Goal: Task Accomplishment & Management: Use online tool/utility

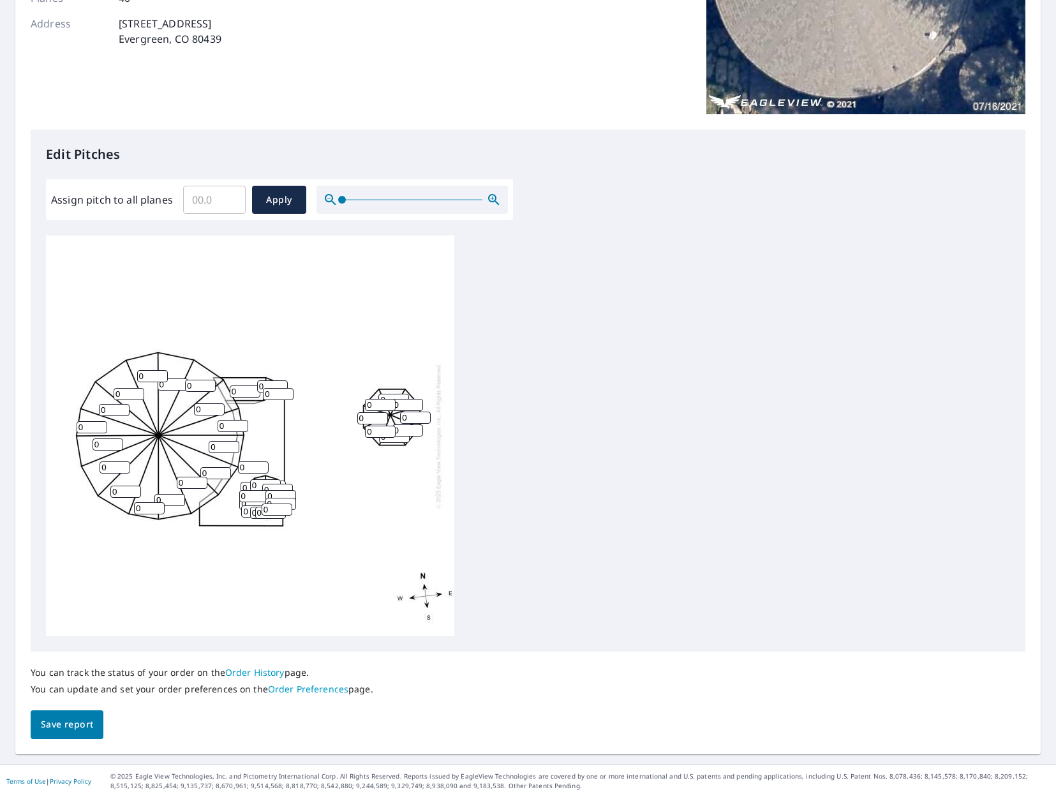
scroll to position [218, 0]
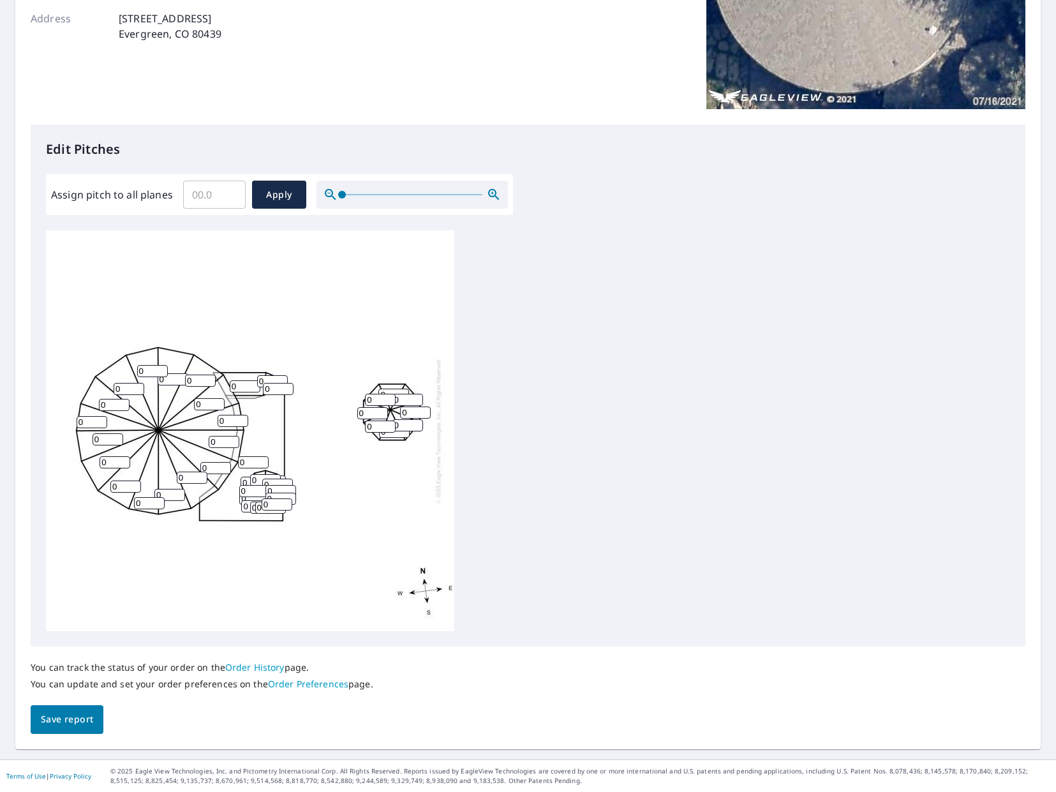
click at [221, 387] on div "0 0 0 0 0 0 0 0 0 0 0 0 0 0 0 0 0 0 0 0 0 0 0 0 0 0 0 0 0 0 0 0 0 0 0 0 0 0 0 0" at bounding box center [250, 430] width 408 height 401
click at [234, 384] on input "0" at bounding box center [245, 386] width 31 height 12
click at [246, 385] on input "0" at bounding box center [245, 386] width 31 height 12
click at [241, 188] on input "Assign pitch to all planes" at bounding box center [214, 195] width 63 height 36
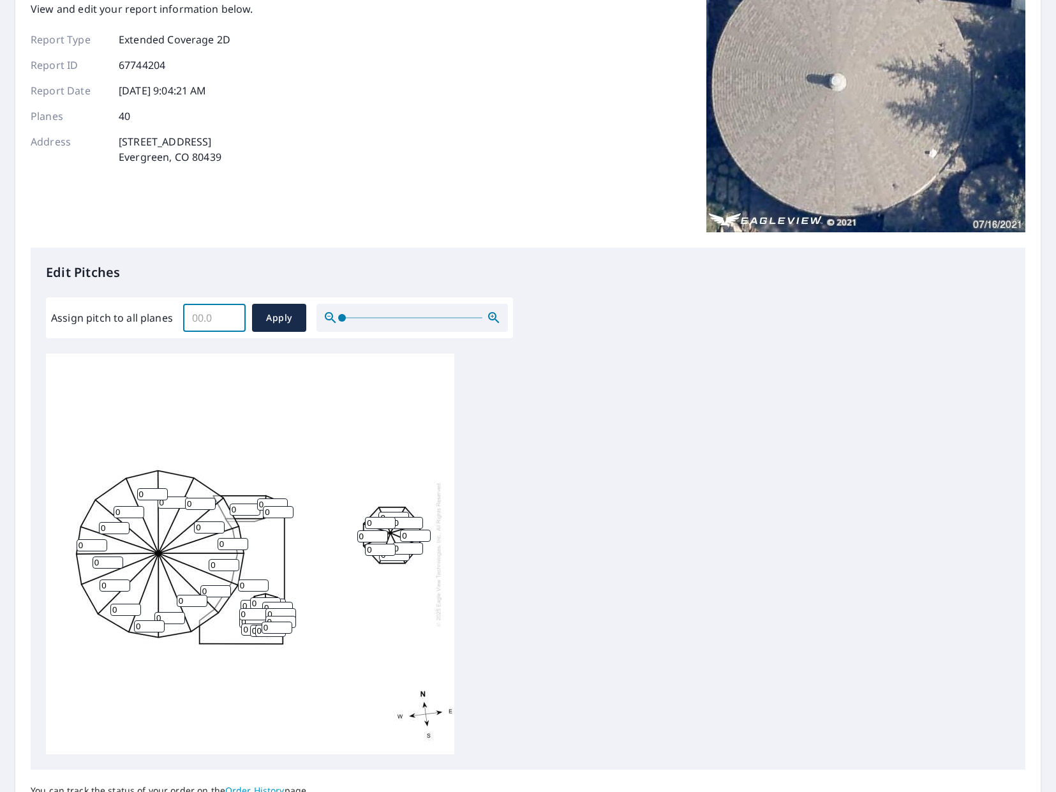
scroll to position [0, 0]
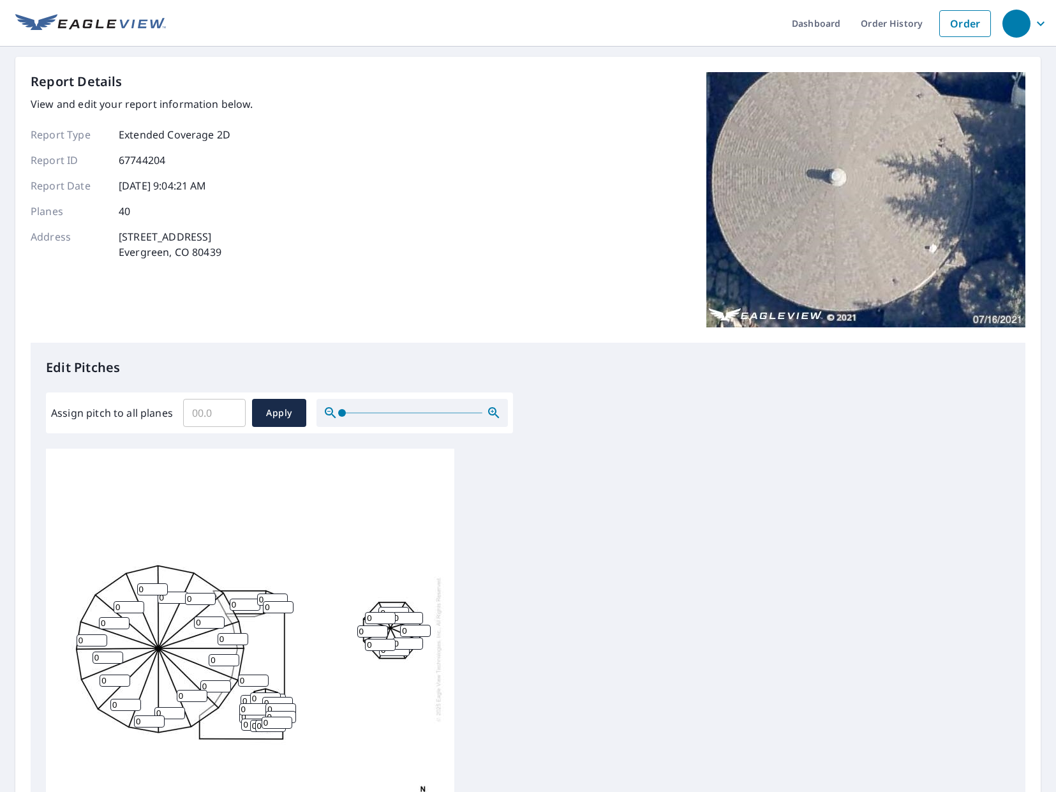
drag, startPoint x: 207, startPoint y: 601, endPoint x: 117, endPoint y: 606, distance: 89.5
click at [185, 605] on input "0" at bounding box center [200, 599] width 31 height 12
type input "6"
click at [172, 597] on input "0" at bounding box center [173, 598] width 31 height 12
click at [163, 597] on input "06" at bounding box center [173, 598] width 31 height 12
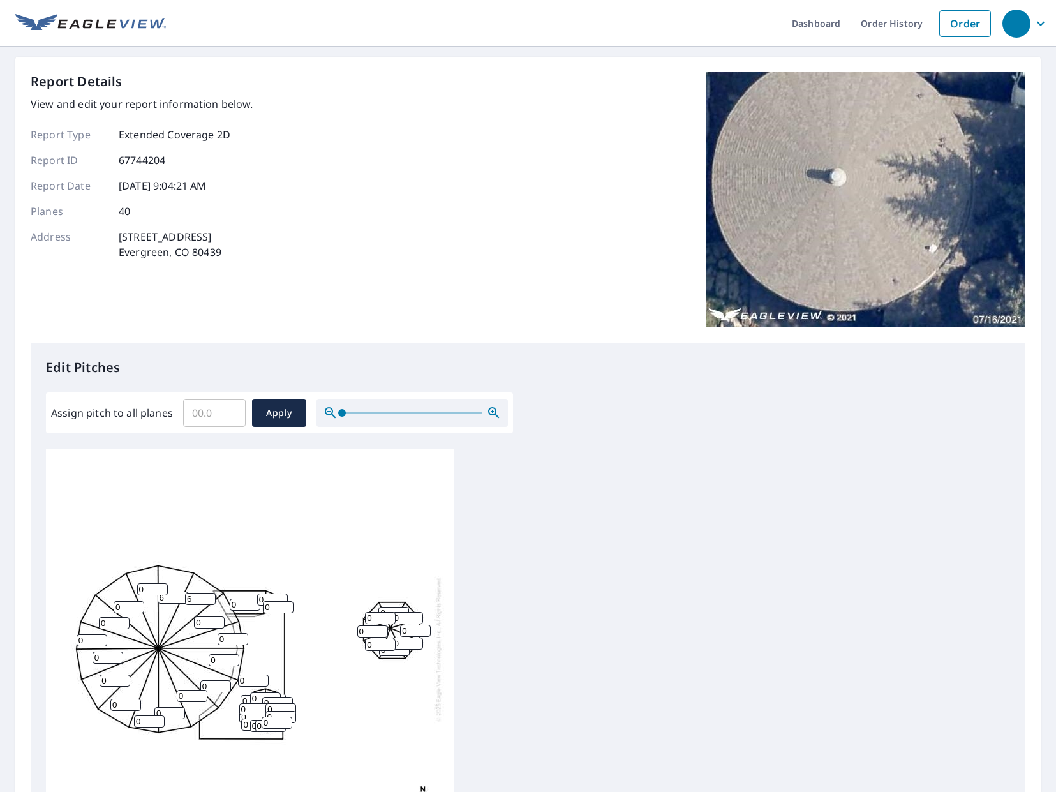
type input "6"
click at [143, 588] on input "0" at bounding box center [152, 589] width 31 height 12
type input "6"
click at [214, 557] on div "0 0 0 6 6 0 0 0 0 0 0 6 0 0 0 0 0 0 0 0 0 0 0 0 0 0 0 0 0 0 0 0 0 0 0 0 0 0 0 0" at bounding box center [250, 649] width 408 height 401
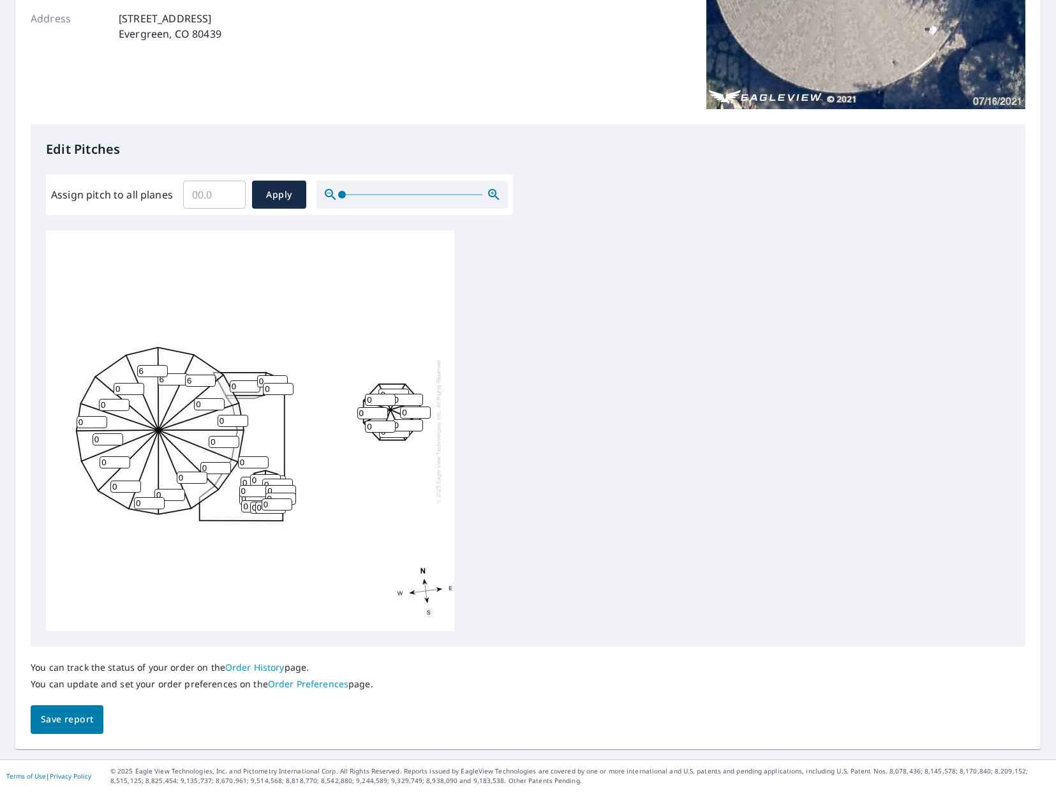
click at [120, 387] on input "0" at bounding box center [129, 389] width 31 height 12
type input "6"
click at [113, 401] on input "0" at bounding box center [114, 405] width 31 height 12
type input "6"
click at [86, 419] on input "0" at bounding box center [92, 422] width 31 height 12
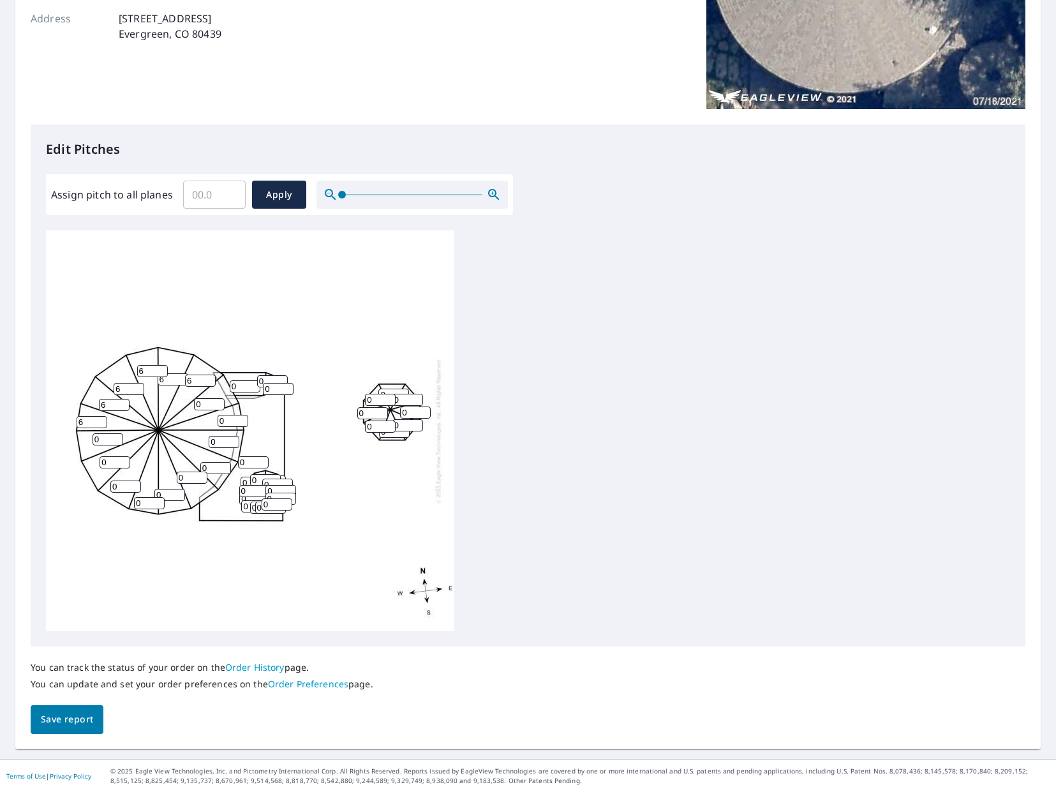
type input "6"
click at [96, 436] on input "0" at bounding box center [108, 439] width 31 height 12
type input "6"
click at [109, 456] on div "0 6 0 6 6 0 0 0 0 0 0 6 0 6 6 0 0 6 0 0 0 0 0 0 0 0 0 0 0 0 0 0 0 0 0 0 0 0 0 0" at bounding box center [250, 430] width 408 height 401
click at [109, 460] on input "0" at bounding box center [115, 462] width 31 height 12
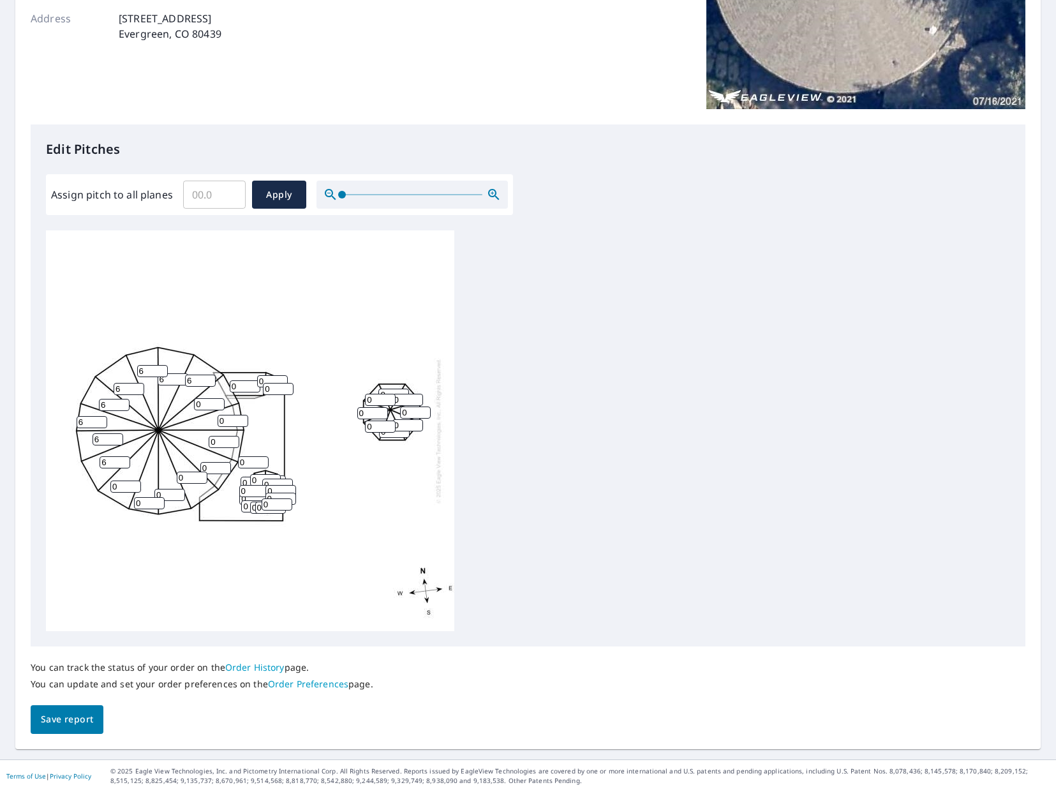
type input "6"
click at [123, 481] on input "0" at bounding box center [125, 487] width 31 height 12
type input "6"
click at [146, 502] on input "0" at bounding box center [149, 503] width 31 height 12
type input "6"
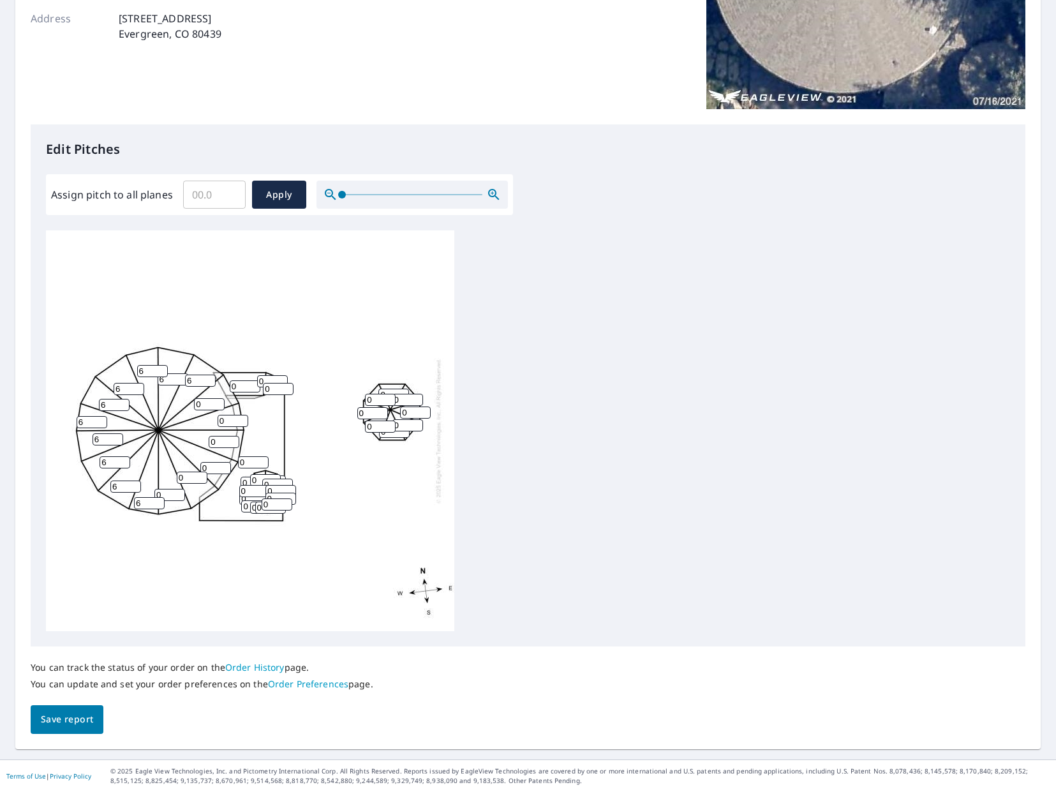
click at [168, 494] on input "0" at bounding box center [169, 495] width 31 height 12
type input "6"
click at [181, 480] on input "0" at bounding box center [192, 478] width 31 height 12
type input "6"
click at [209, 472] on input "0" at bounding box center [215, 468] width 31 height 12
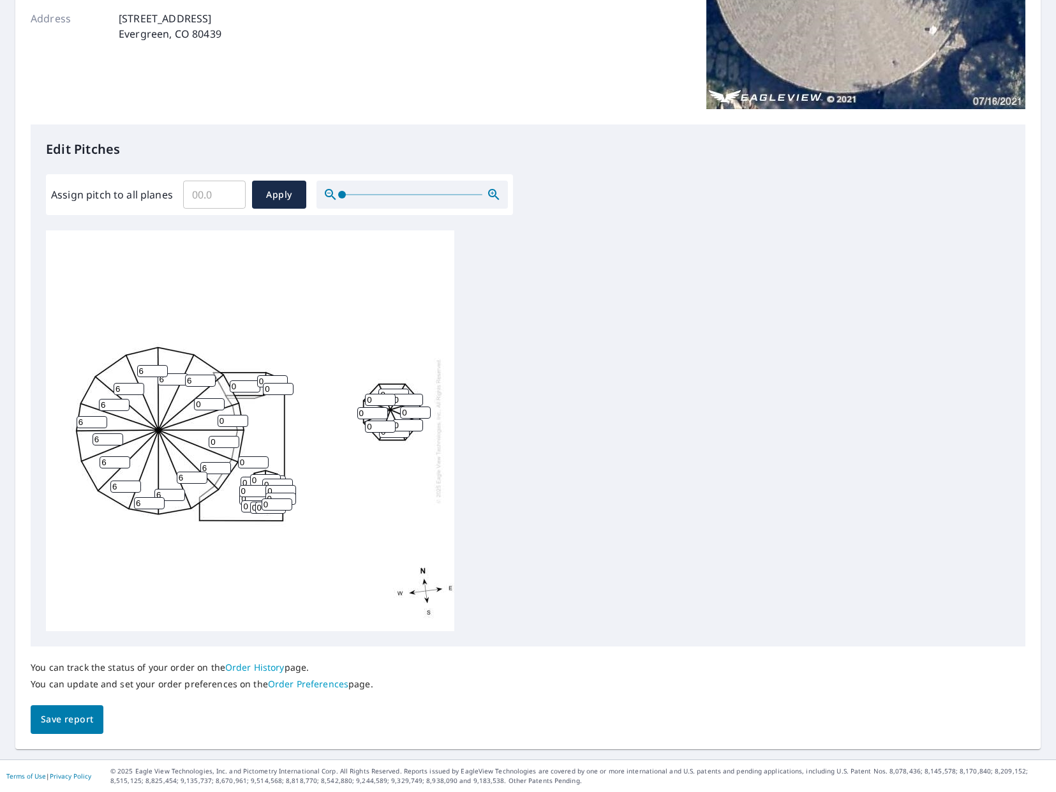
type input "6"
click at [216, 441] on input "0" at bounding box center [224, 442] width 31 height 12
type input "6"
click at [225, 423] on input "0" at bounding box center [233, 421] width 31 height 12
type input "0"
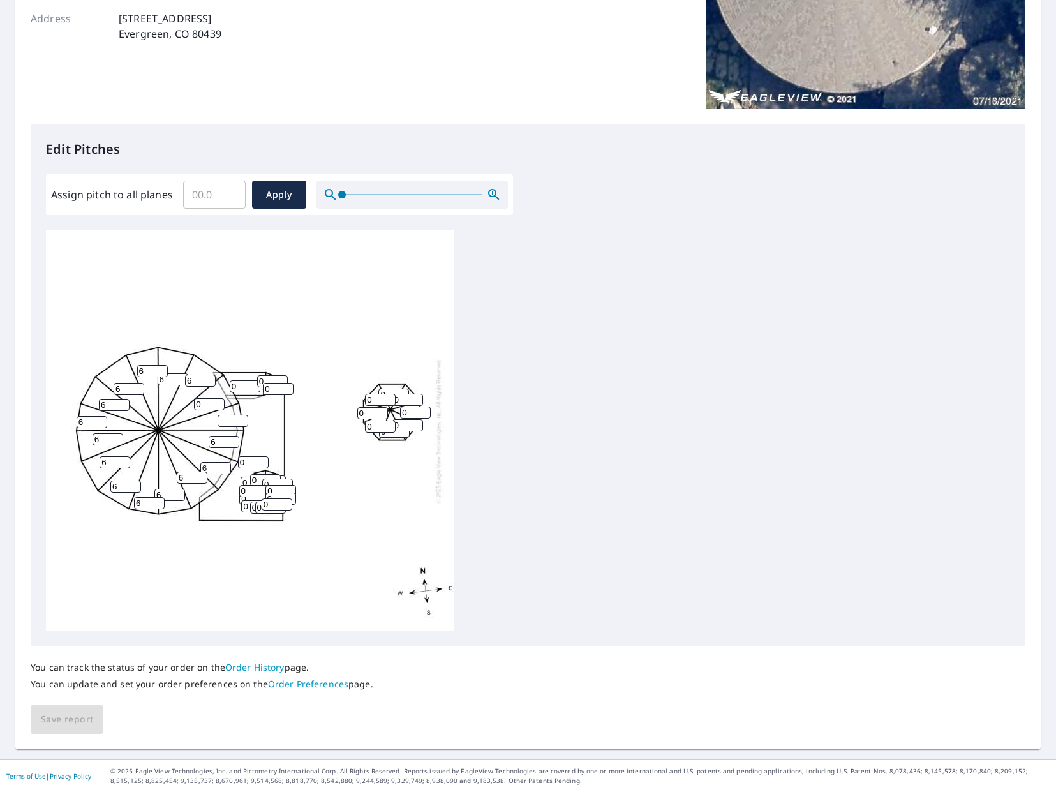
click at [211, 401] on input "0" at bounding box center [209, 404] width 31 height 12
type input "6"
click at [230, 424] on input "number" at bounding box center [233, 421] width 31 height 12
type input "6"
drag, startPoint x: 246, startPoint y: 384, endPoint x: 228, endPoint y: 381, distance: 18.8
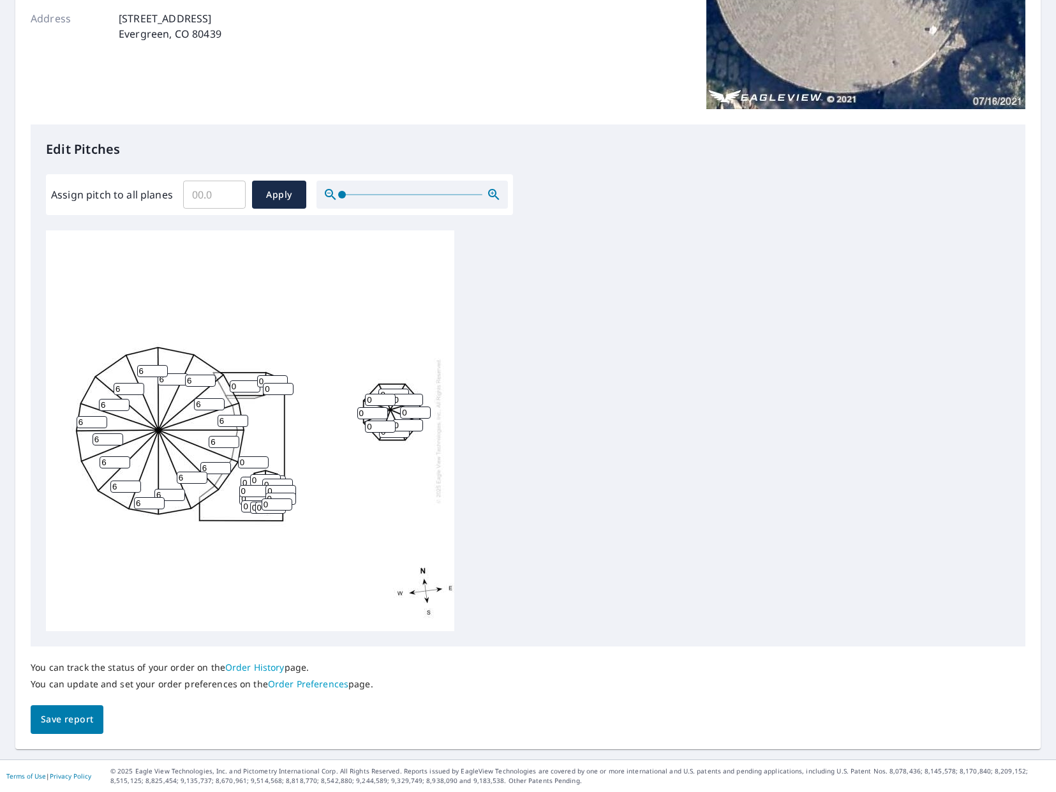
click at [230, 381] on input "0" at bounding box center [245, 386] width 31 height 12
type input "6"
drag, startPoint x: 265, startPoint y: 379, endPoint x: 251, endPoint y: 380, distance: 14.1
click at [251, 380] on div "0 6 6 6 6 6 6 6 6 6 6 6 6 6 6 6 6 6 0 0 0 0 0 0 0 0 0 0 0 0 0 0 0 0 0 0 0 0 0 0" at bounding box center [250, 430] width 408 height 401
type input "6"
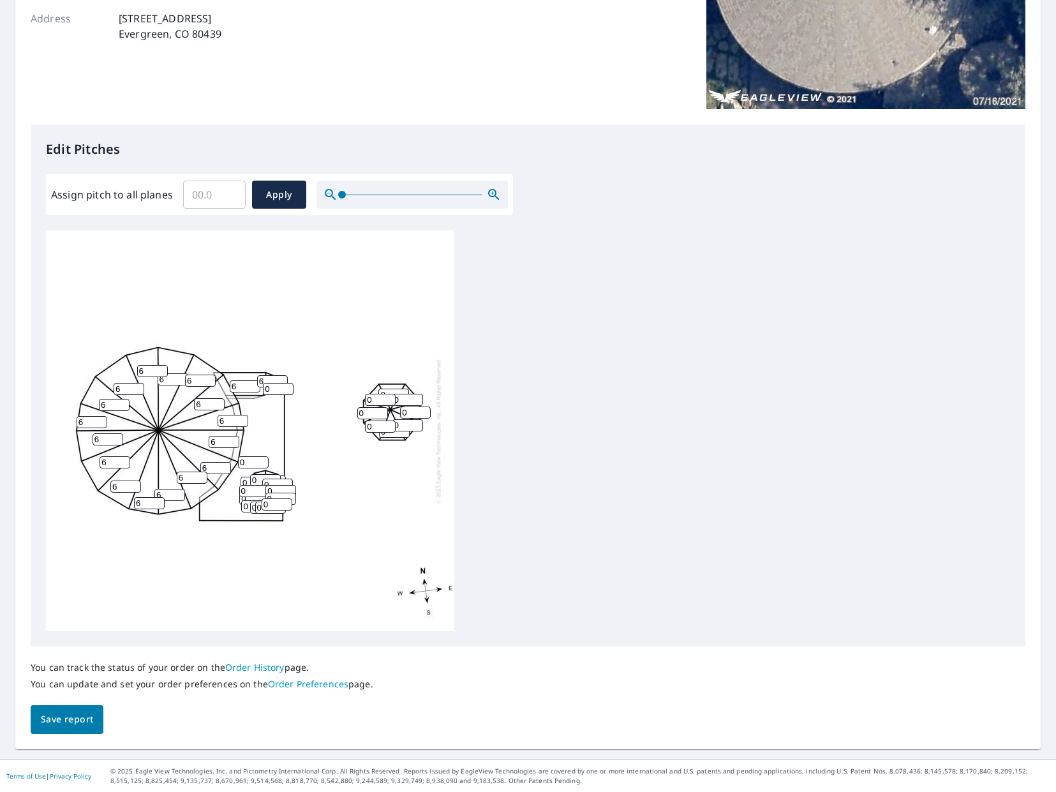
click at [279, 389] on input "0" at bounding box center [278, 389] width 31 height 12
click at [267, 389] on input "06" at bounding box center [278, 389] width 31 height 12
type input "6"
drag, startPoint x: 251, startPoint y: 459, endPoint x: 220, endPoint y: 460, distance: 31.3
click at [220, 460] on div "0 6 6 6 6 6 6 6 6 6 6 6 6 6 6 6 6 6 0 0 0 0 0 0 0 0 6 0 0 0 0 0 6 0 0 0 0 0 0 0" at bounding box center [250, 430] width 408 height 401
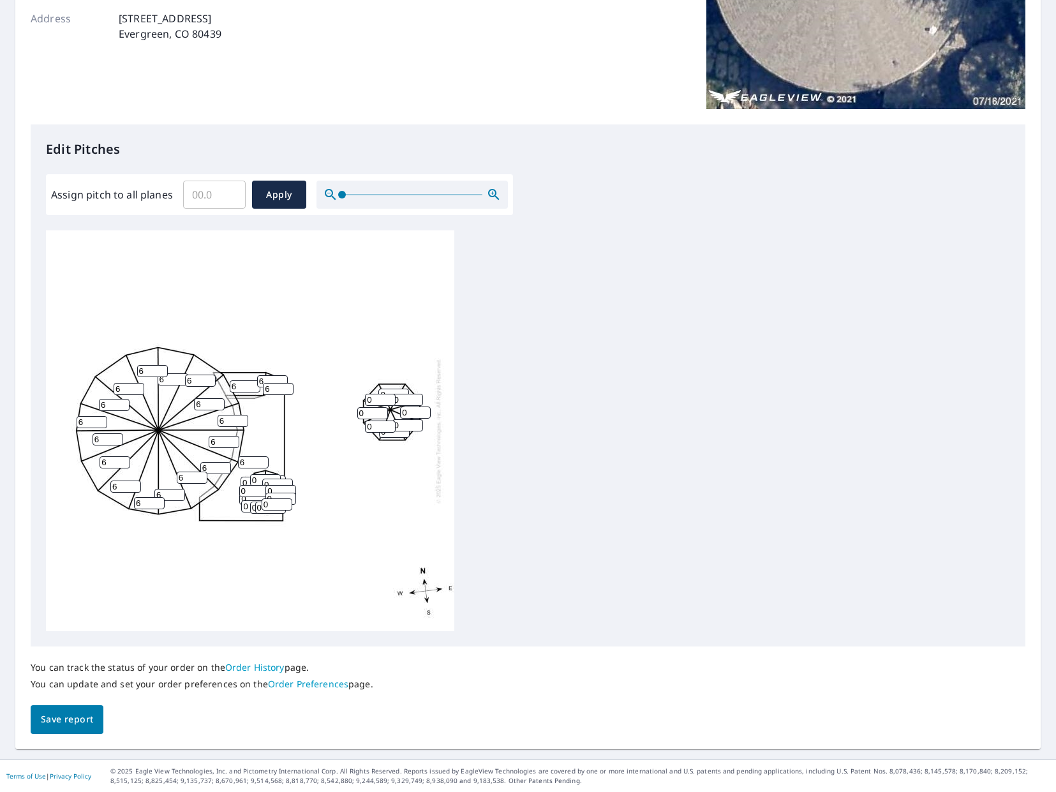
type input "6"
click at [265, 479] on input "0" at bounding box center [277, 485] width 31 height 12
drag, startPoint x: 261, startPoint y: 479, endPoint x: 248, endPoint y: 479, distance: 13.4
click at [248, 479] on div "6 6 6 6 6 6 6 6 6 6 6 6 6 6 6 6 6 6 0 0 0 0 0 0 0 0 6 0 0 0 0 0 6 0 0 0 0 0 0 0" at bounding box center [250, 430] width 408 height 401
type input "6"
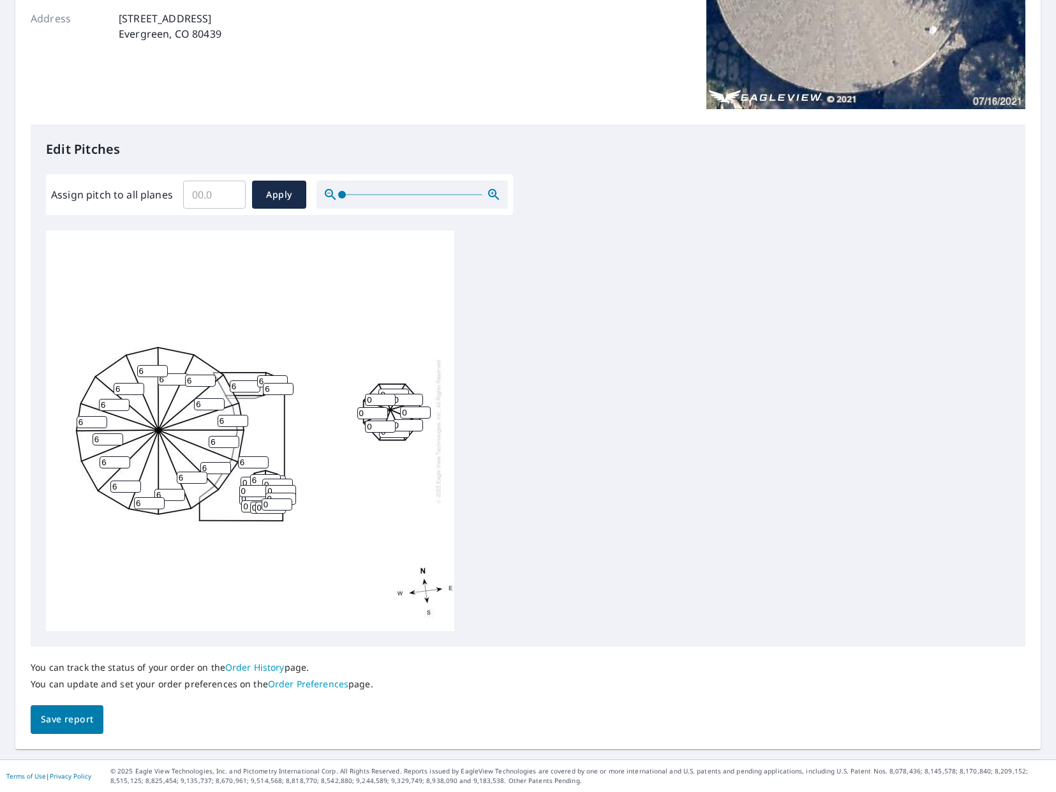
drag, startPoint x: 267, startPoint y: 483, endPoint x: 260, endPoint y: 483, distance: 7.7
click at [260, 483] on div "6 6 6 6 6 6 6 6 6 6 6 6 6 6 6 6 6 6 0 0 0 0 0 0 0 0 6 0 0 6 0 0 6 0 0 0 0 0 0 0" at bounding box center [250, 430] width 408 height 401
type input "6"
click at [275, 490] on input "0" at bounding box center [281, 491] width 31 height 12
type input "0"
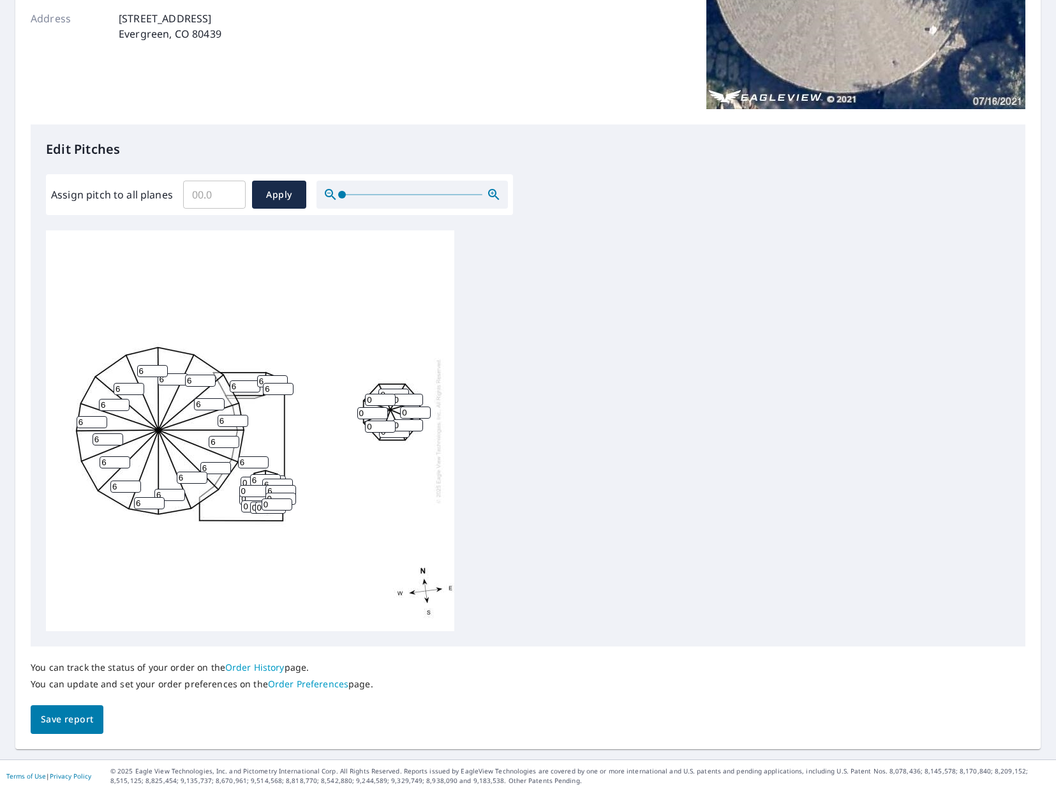
type input "6"
drag, startPoint x: 275, startPoint y: 503, endPoint x: 264, endPoint y: 504, distance: 11.6
click at [264, 504] on input "0" at bounding box center [277, 504] width 31 height 12
type input "6"
drag, startPoint x: 275, startPoint y: 497, endPoint x: 267, endPoint y: 496, distance: 8.3
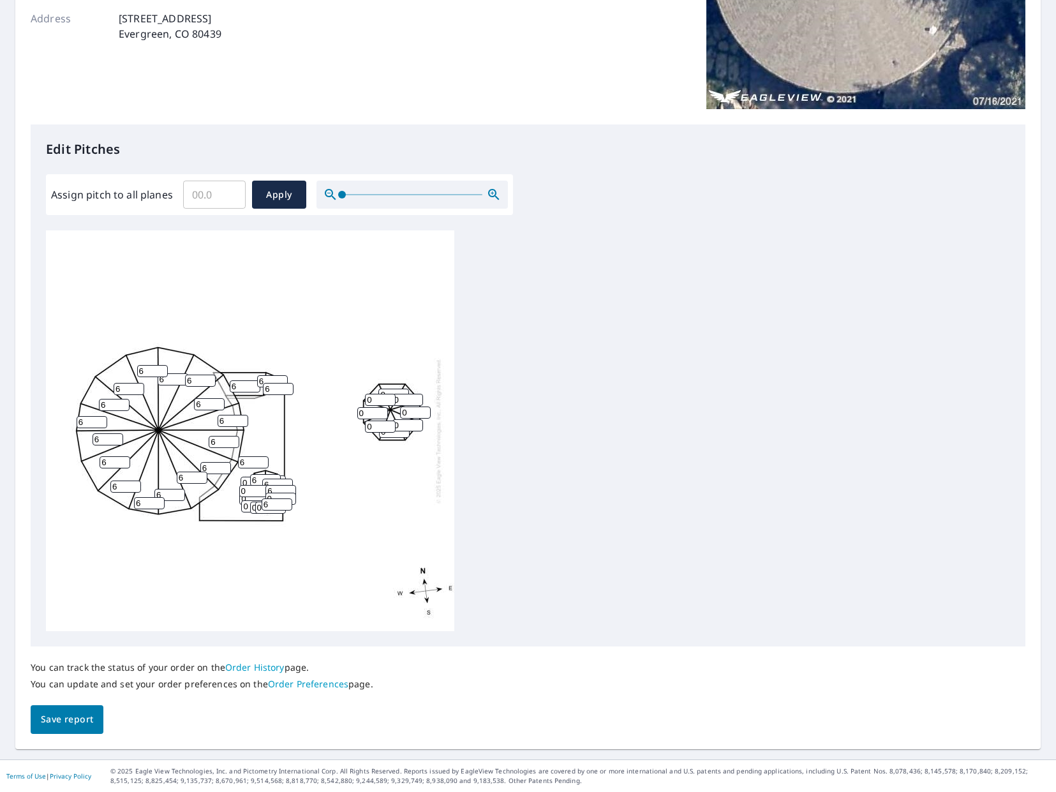
click at [267, 496] on input "0" at bounding box center [281, 499] width 31 height 12
type input "6"
drag, startPoint x: 260, startPoint y: 509, endPoint x: 251, endPoint y: 509, distance: 8.9
click at [251, 509] on div "6 6 6 6 6 6 6 6 6 6 6 6 6 6 6 6 6 6 0 0 0 0 0 0 0 0 6 0 0 6 0 6 6 0 6 0 0 6 0 6" at bounding box center [250, 430] width 408 height 401
drag, startPoint x: 255, startPoint y: 509, endPoint x: 248, endPoint y: 509, distance: 7.7
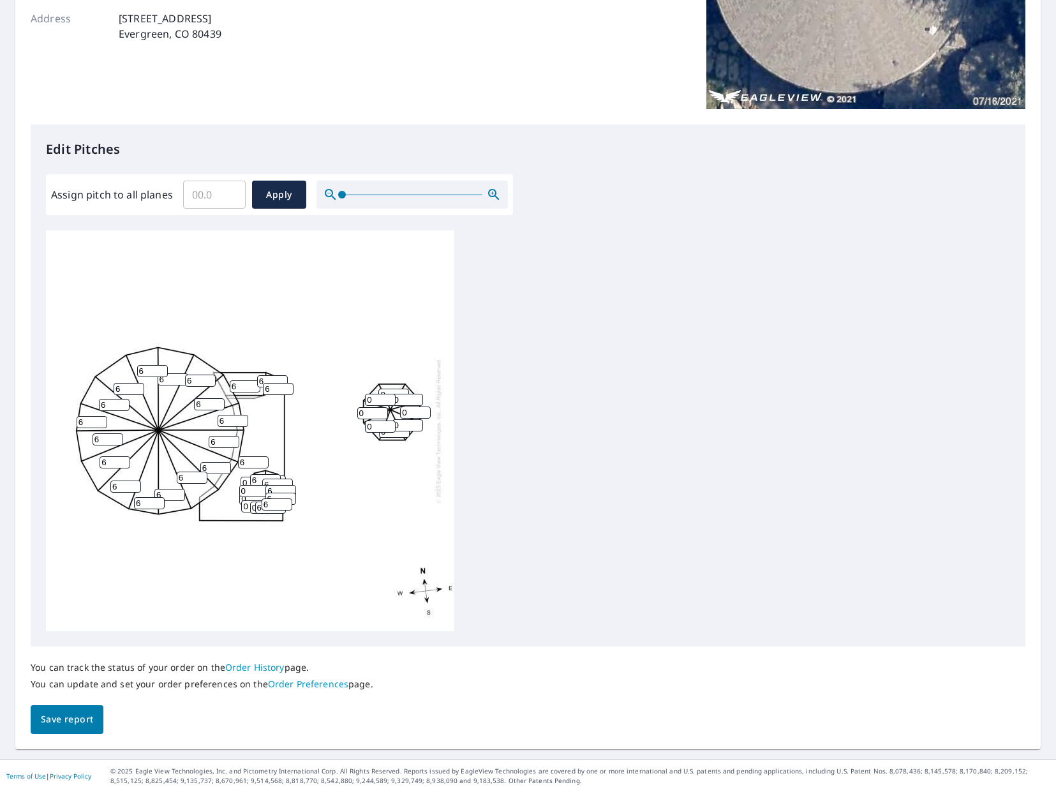
click at [248, 509] on div "6 6 6 6 6 6 6 6 6 6 6 6 6 6 6 6 6 6 0 0 0 0 0 0 0 0 6 0 0 6 0 6 6 0 6 0 0 6 6 6" at bounding box center [250, 430] width 408 height 401
type input "6"
click at [253, 509] on input "0" at bounding box center [265, 508] width 31 height 12
type input "6"
click at [248, 508] on input "0" at bounding box center [256, 506] width 31 height 12
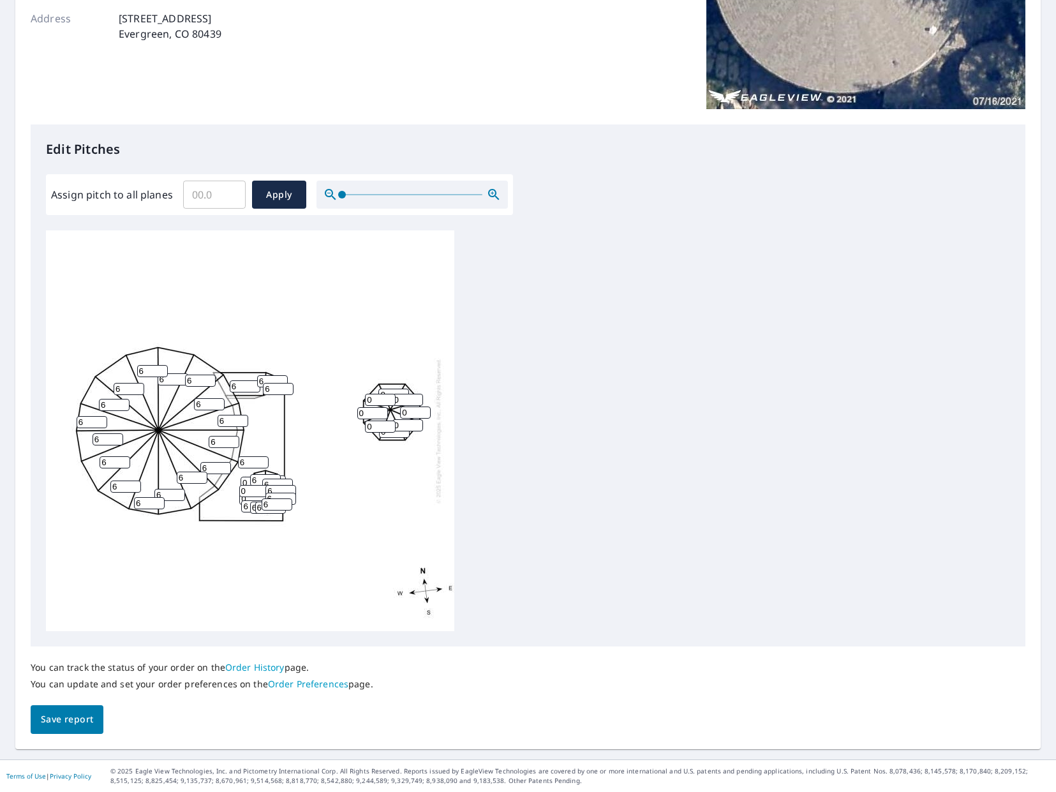
click at [257, 500] on input "6" at bounding box center [256, 506] width 31 height 12
type input "6"
click at [253, 496] on input "0" at bounding box center [254, 491] width 31 height 12
click at [247, 485] on input "6" at bounding box center [254, 491] width 31 height 12
type input "6"
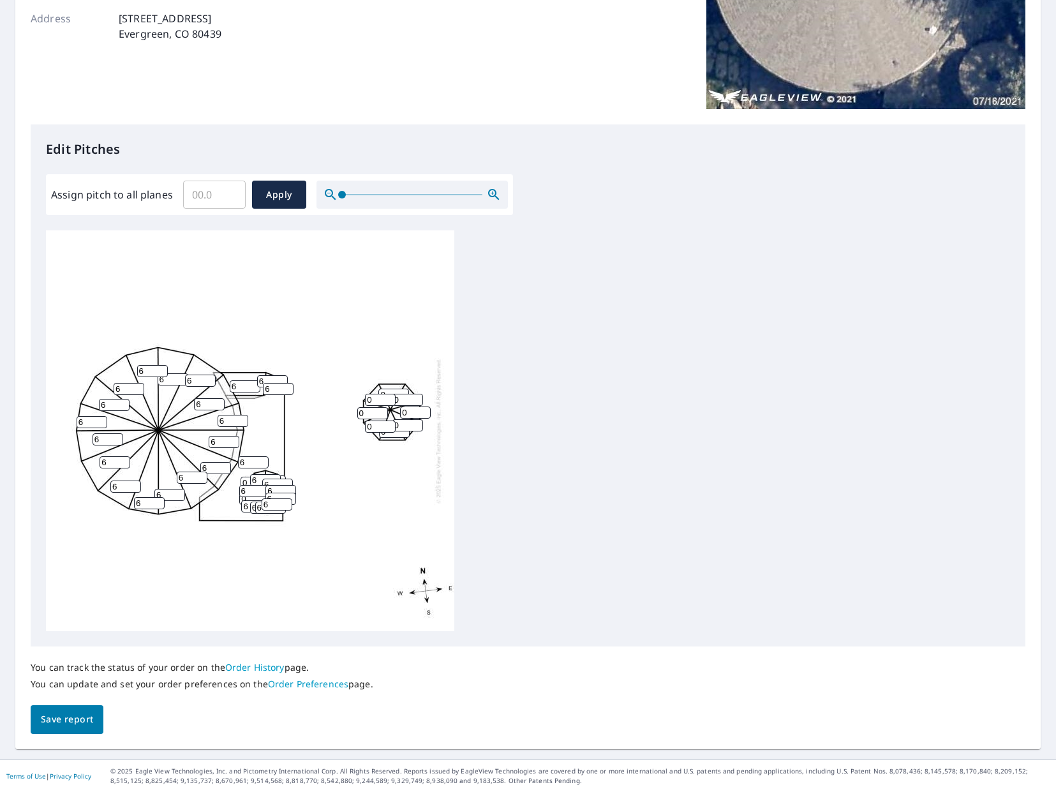
click at [246, 481] on input "0" at bounding box center [256, 483] width 31 height 12
type input "6"
click at [242, 498] on input "0" at bounding box center [254, 499] width 31 height 12
type input "6"
type input "1"
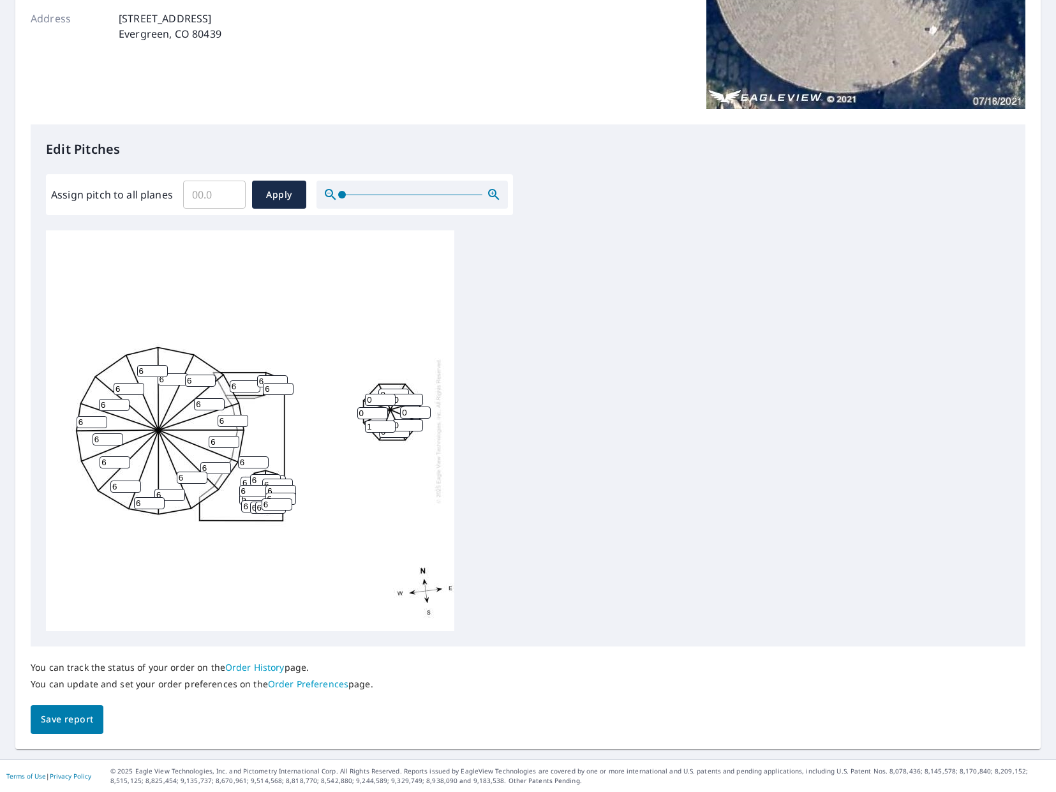
click at [384, 424] on input "1" at bounding box center [380, 427] width 31 height 12
type input "6"
drag, startPoint x: 370, startPoint y: 416, endPoint x: 338, endPoint y: 416, distance: 32.6
click at [338, 416] on div "6 6 6 6 6 6 6 6 6 6 6 6 6 6 6 6 6 6 0 0 6 0 0 0 0 0 6 6 0 6 6 6 6 6 6 6 6 6 6 6" at bounding box center [250, 430] width 408 height 401
type input "6"
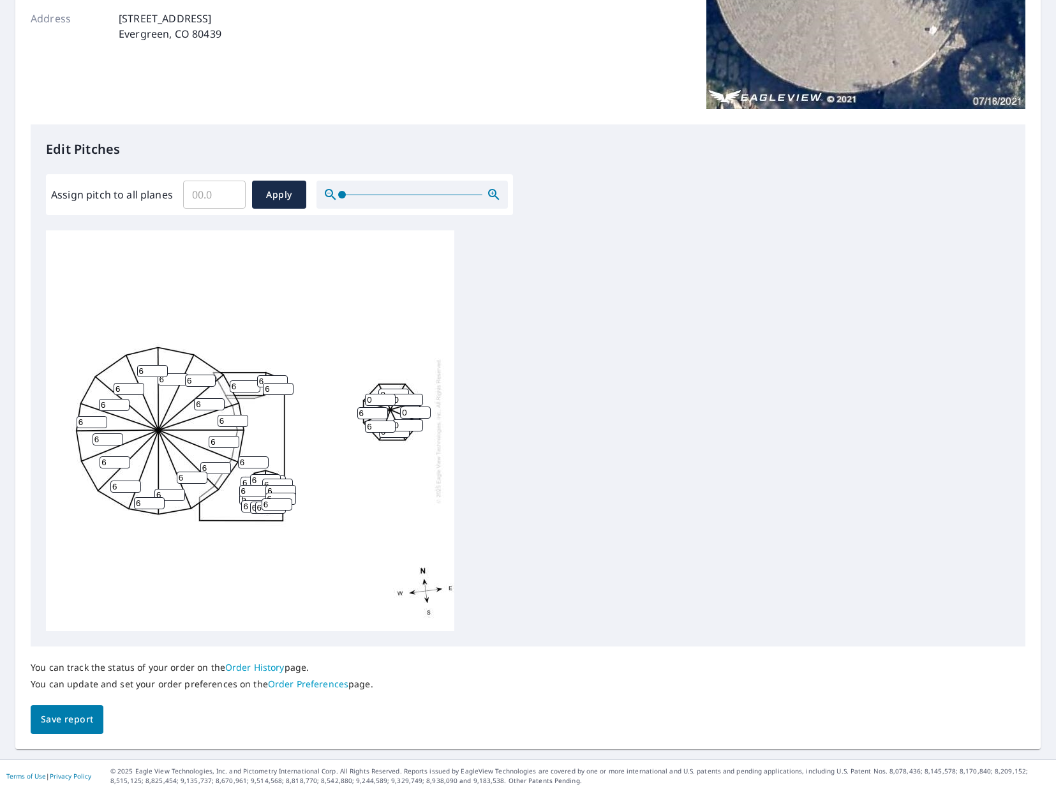
drag, startPoint x: 374, startPoint y: 402, endPoint x: 357, endPoint y: 402, distance: 17.2
click at [357, 402] on div "6 6 6 6 6 6 6 6 6 6 6 6 6 6 6 6 6 6 0 0 6 0 0 0 6 0 6 6 0 6 6 6 6 6 6 6 6 6 6 6" at bounding box center [250, 430] width 408 height 401
type input "6"
click at [404, 403] on input "0" at bounding box center [408, 400] width 31 height 12
type input "6"
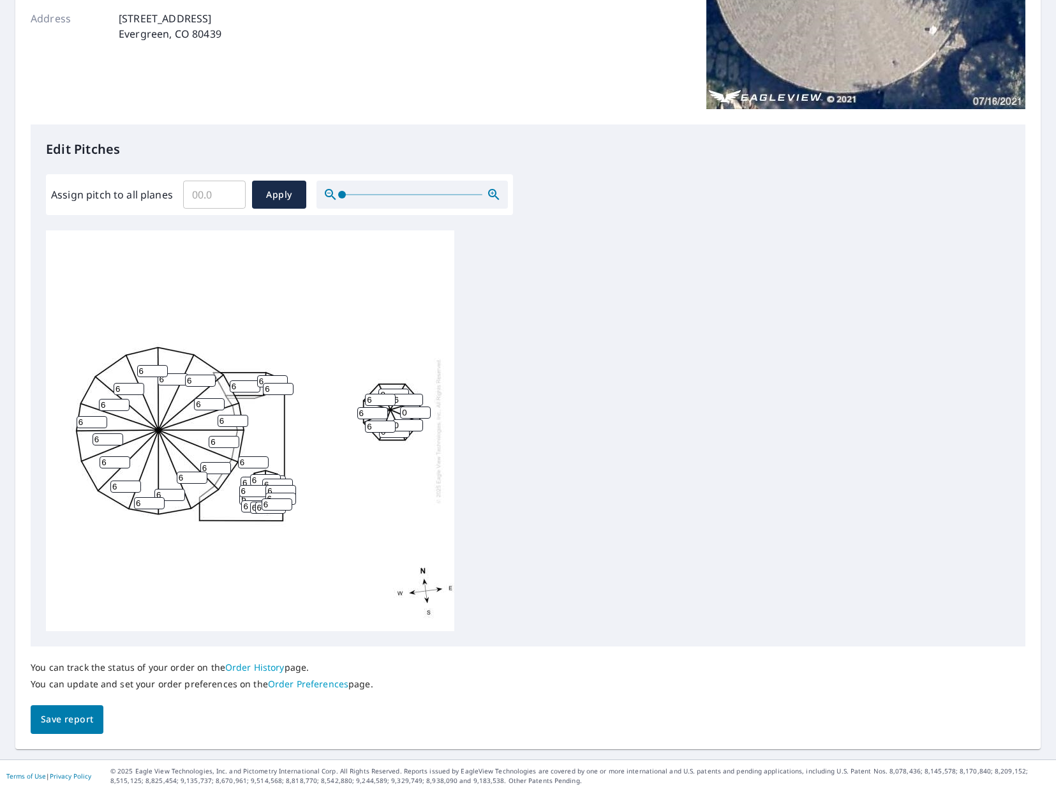
click at [394, 393] on input "0" at bounding box center [393, 395] width 31 height 12
type input "6"
click at [405, 424] on input "0" at bounding box center [408, 425] width 31 height 12
type input "0"
type input "6"
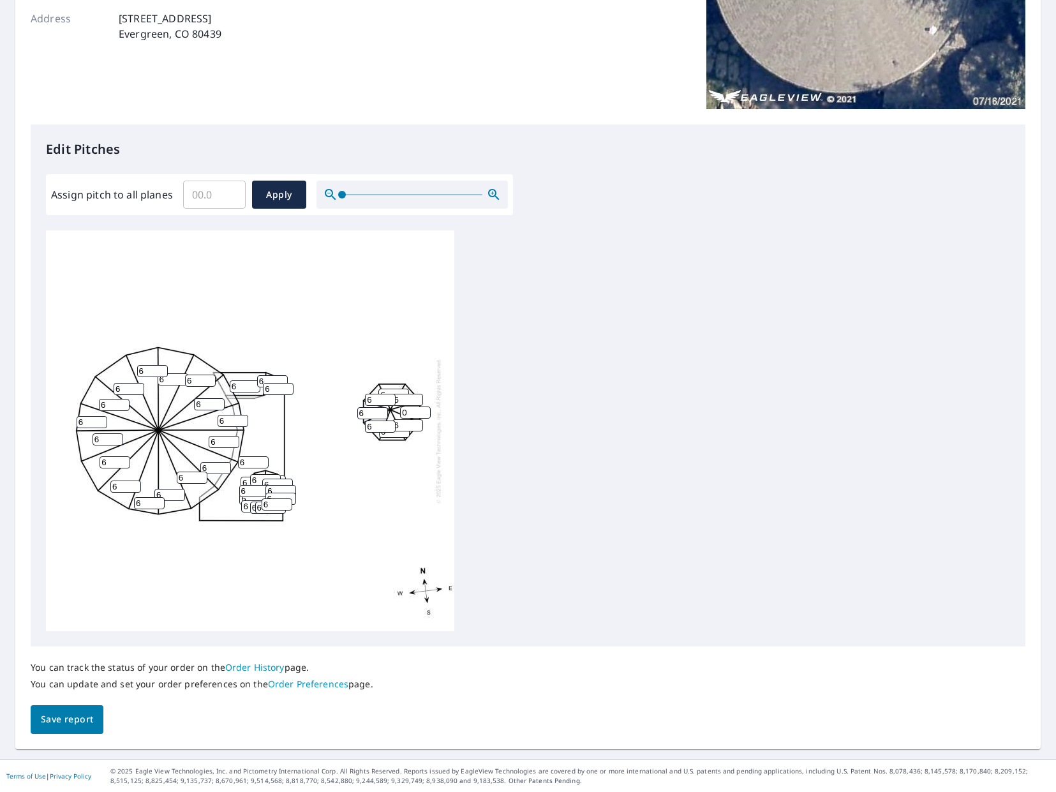
click at [412, 416] on input "0" at bounding box center [415, 413] width 31 height 12
type input "6"
click at [393, 432] on input "0" at bounding box center [394, 432] width 31 height 12
type input "6"
click at [403, 551] on div "6 6 6 6 6 6 6 6 6 6 6 6 6 6 6 6 6 6 6 6 6 6 6 6 6 6 6 6 0 6 6 6 6 6 6 6 6 6 6 6" at bounding box center [250, 430] width 408 height 401
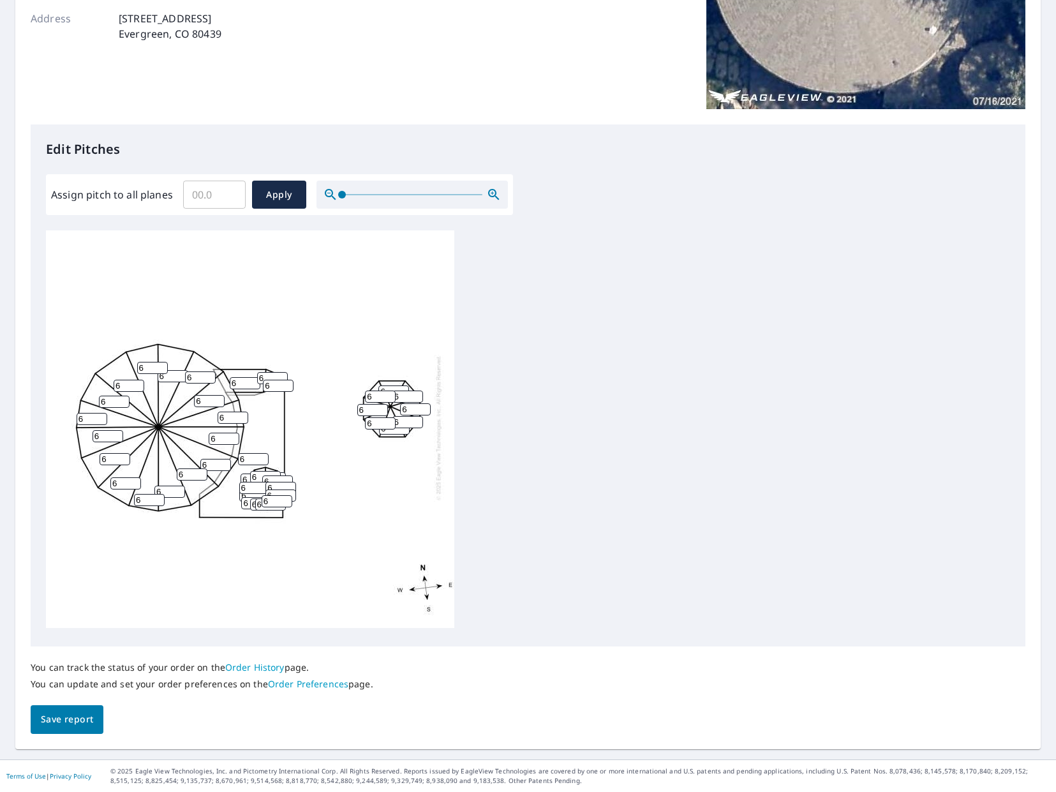
scroll to position [13, 0]
click at [79, 717] on span "Save report" at bounding box center [67, 720] width 52 height 16
click at [202, 194] on input "Assign pitch to all planes" at bounding box center [214, 195] width 63 height 36
click at [230, 192] on input "0.1" at bounding box center [214, 195] width 63 height 36
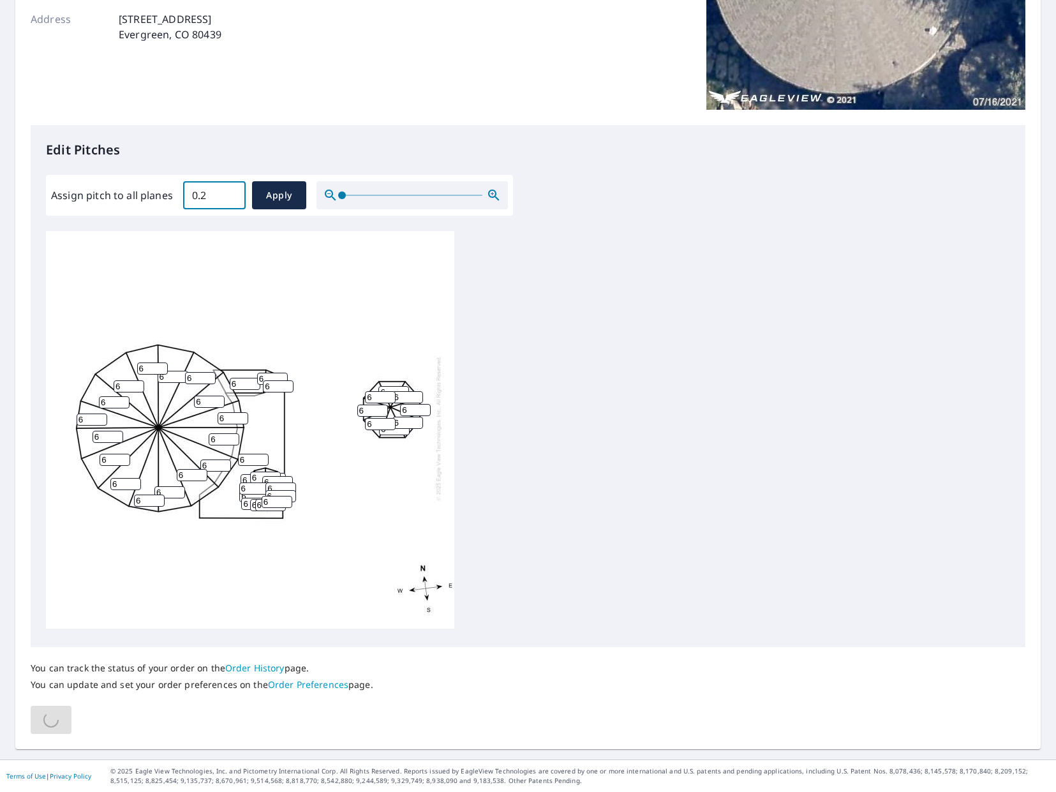
click at [230, 192] on input "0.2" at bounding box center [214, 195] width 63 height 36
click at [230, 192] on input "0.3" at bounding box center [214, 195] width 63 height 36
click at [230, 192] on input "0.4" at bounding box center [214, 195] width 63 height 36
click at [230, 192] on input "0.5" at bounding box center [214, 195] width 63 height 36
type input "0.6"
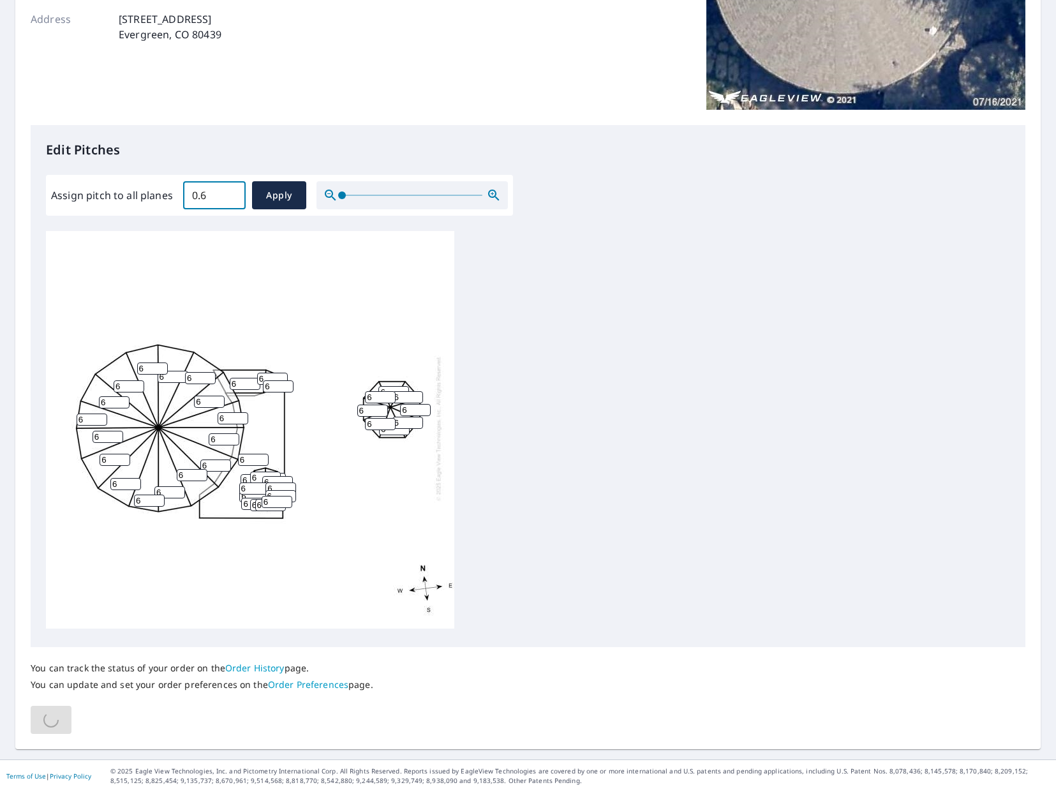
click at [230, 192] on input "0.6" at bounding box center [214, 195] width 63 height 36
click at [265, 194] on span "Apply" at bounding box center [279, 196] width 34 height 16
type input "0.6"
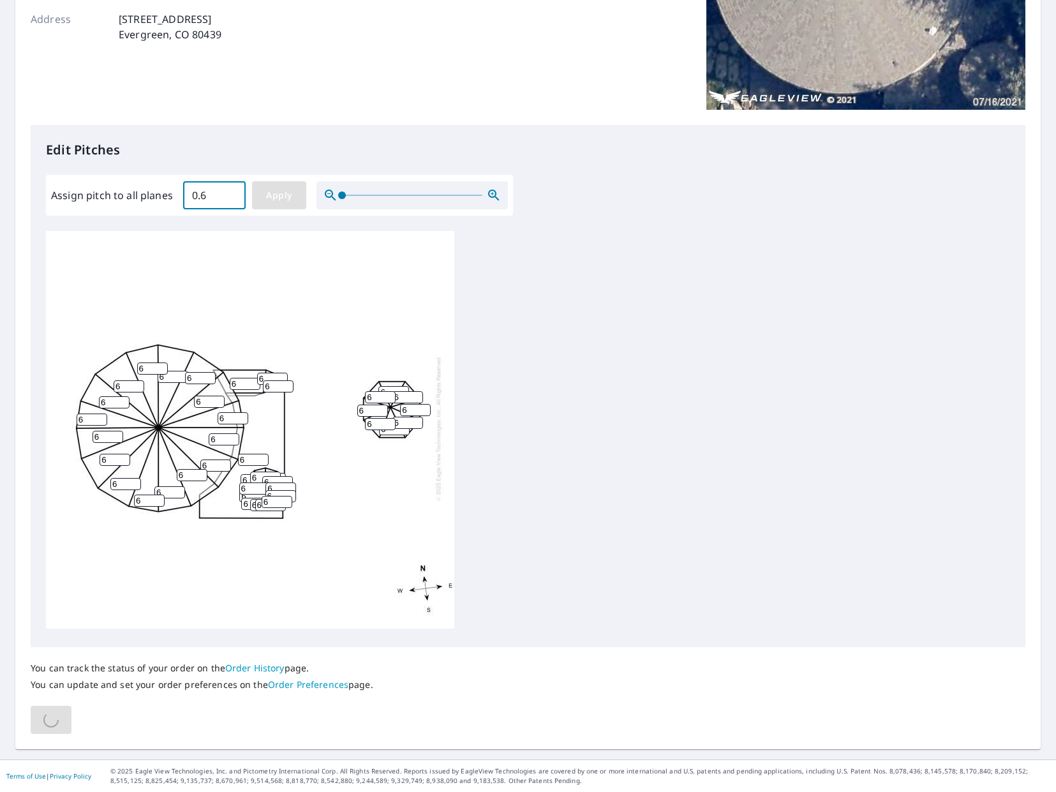
type input "0.6"
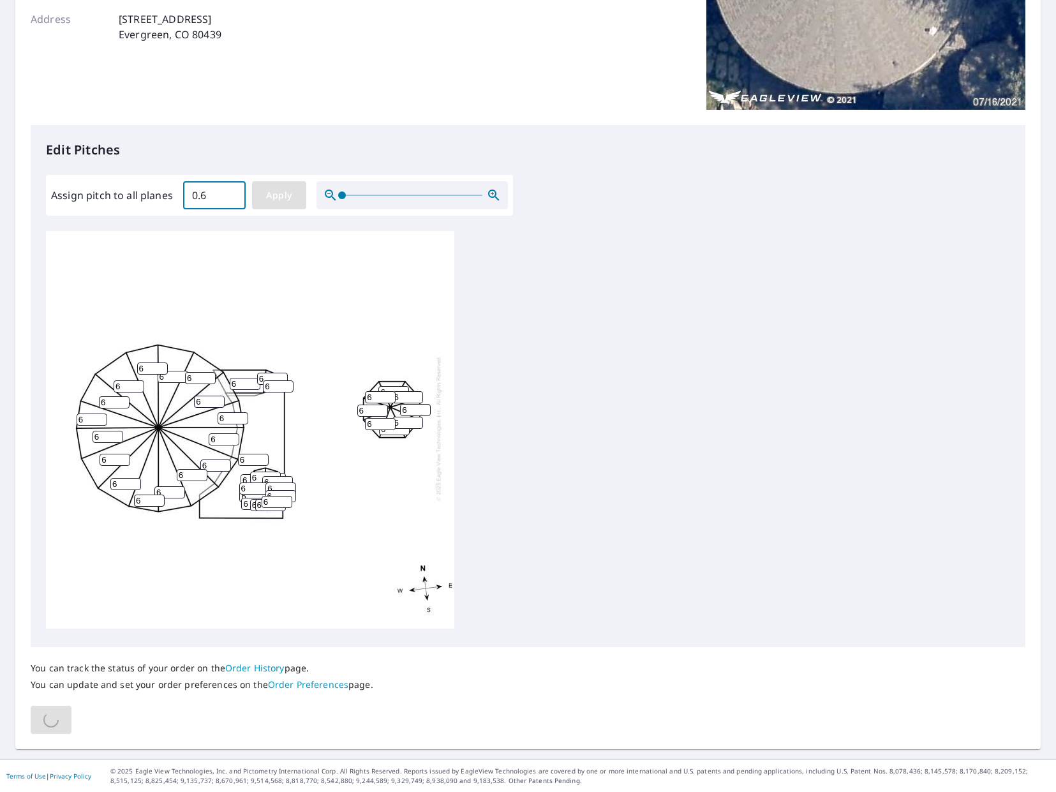
type input "0.6"
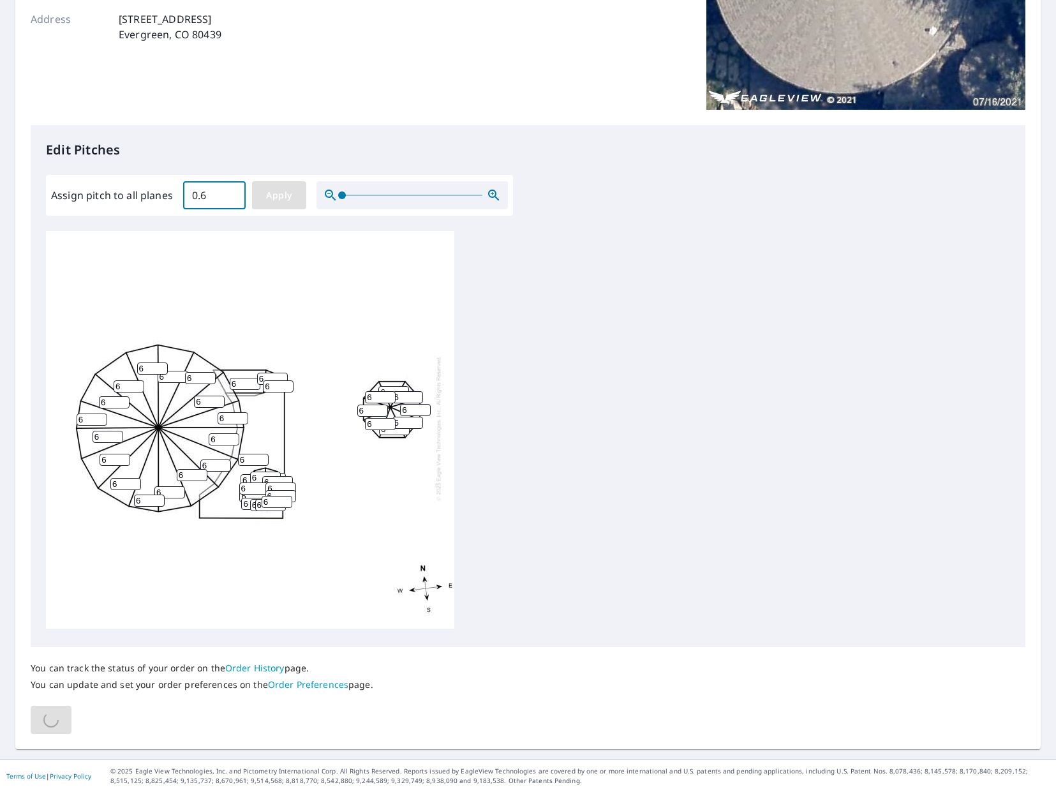
type input "0.6"
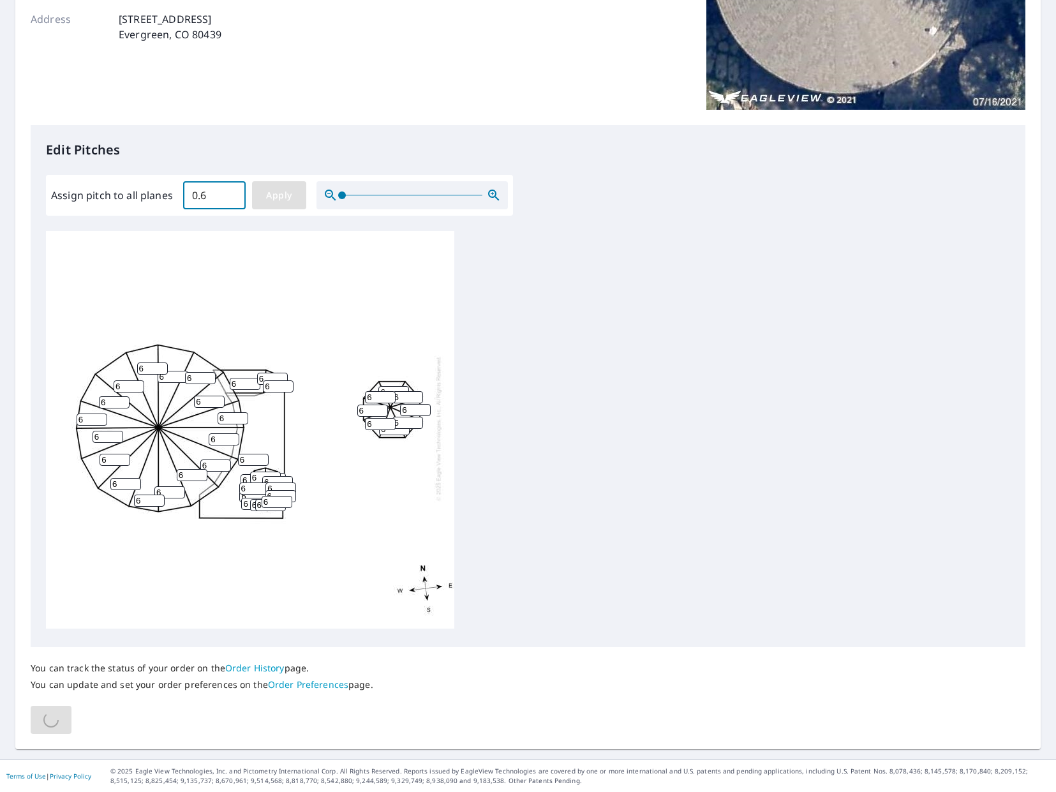
type input "0.6"
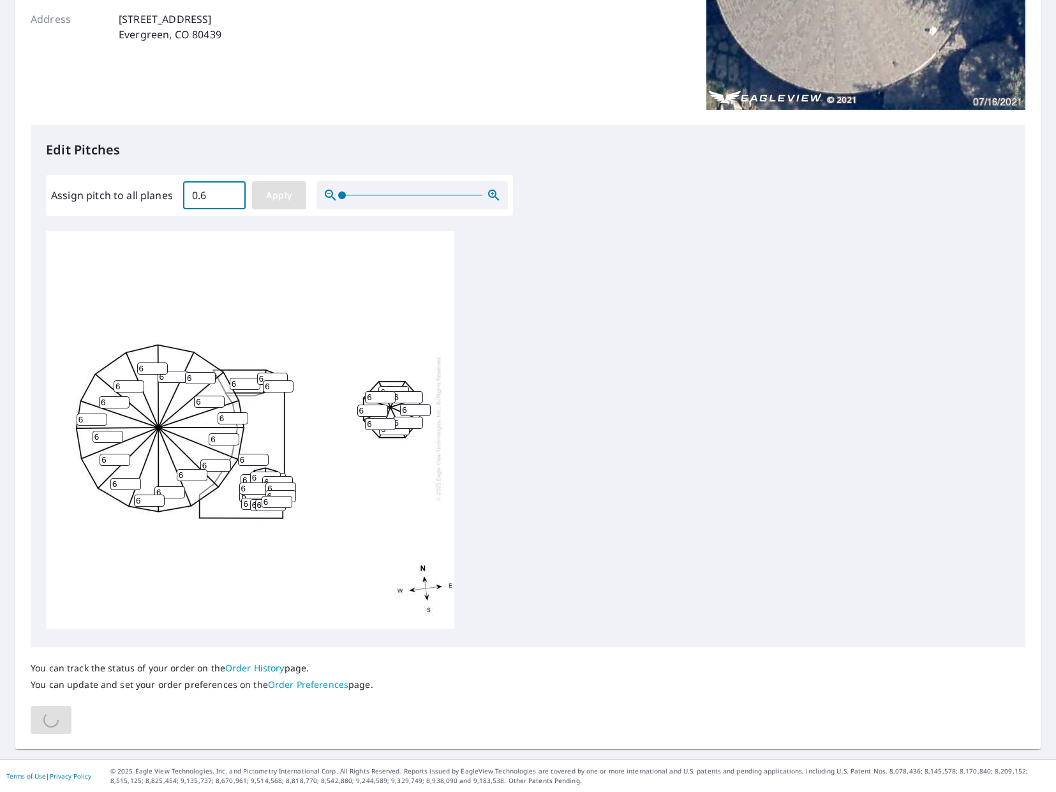
type input "0.6"
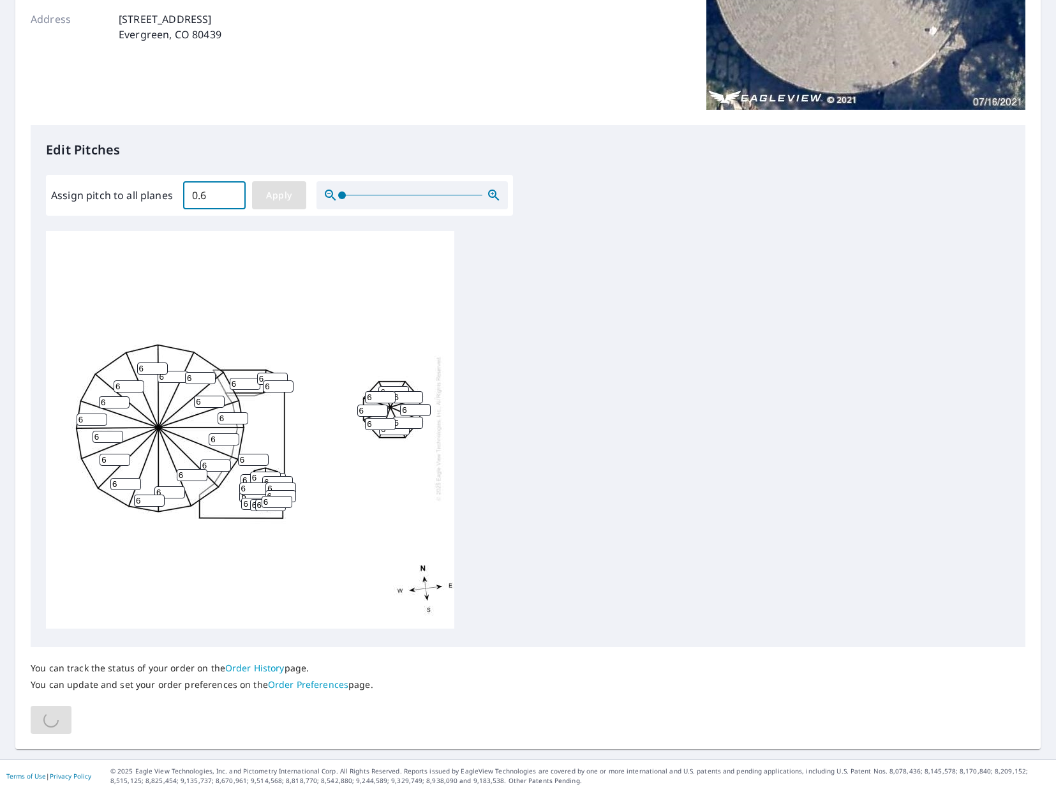
type input "0.6"
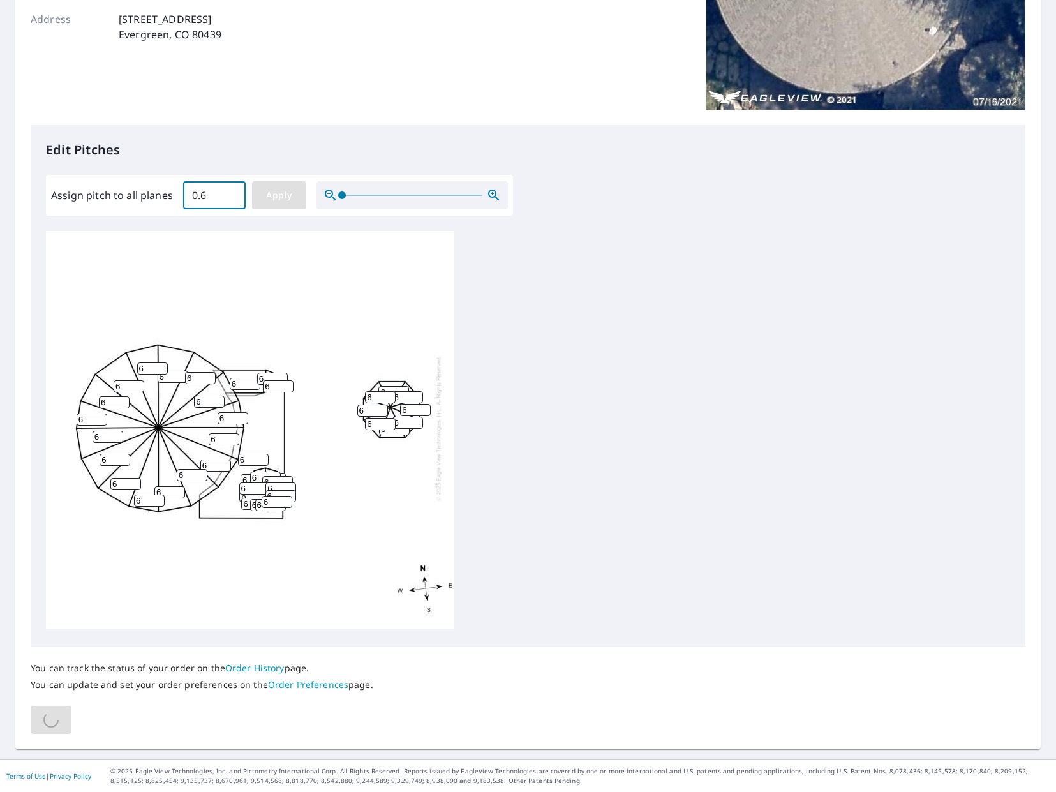
type input "0.6"
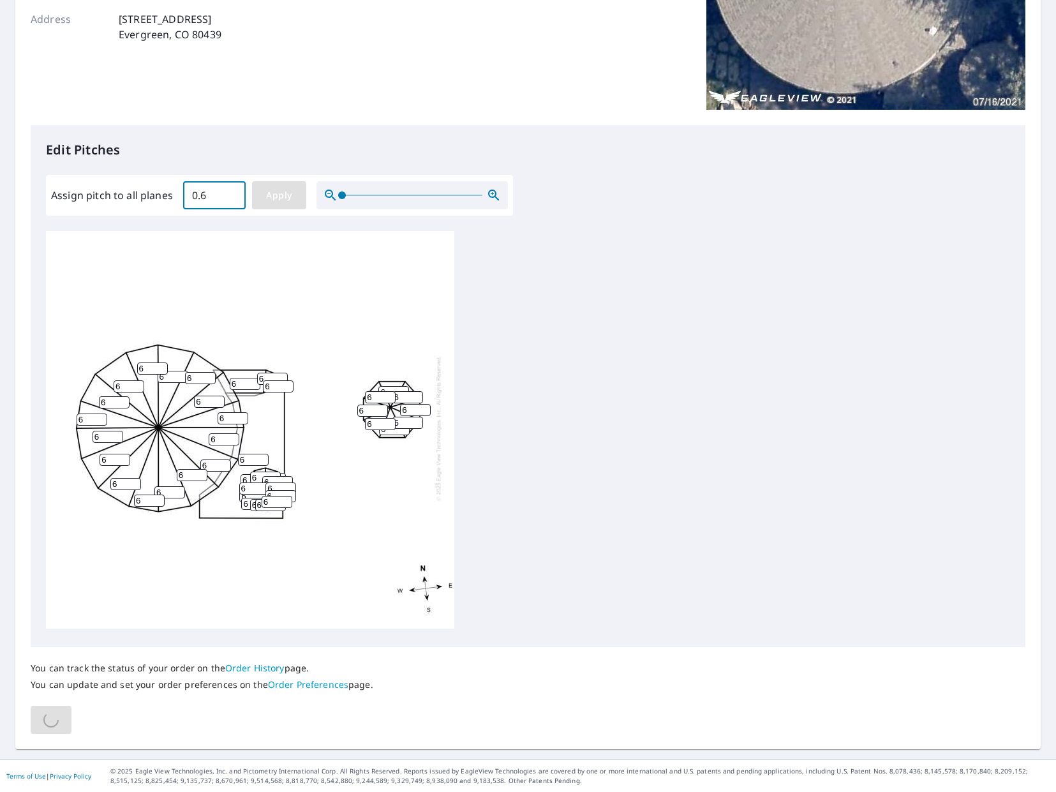
type input "0.6"
click at [241, 188] on input "0.6" at bounding box center [214, 195] width 63 height 36
click at [231, 193] on input "0.7" at bounding box center [214, 195] width 63 height 36
click at [231, 193] on input "0.8" at bounding box center [214, 195] width 63 height 36
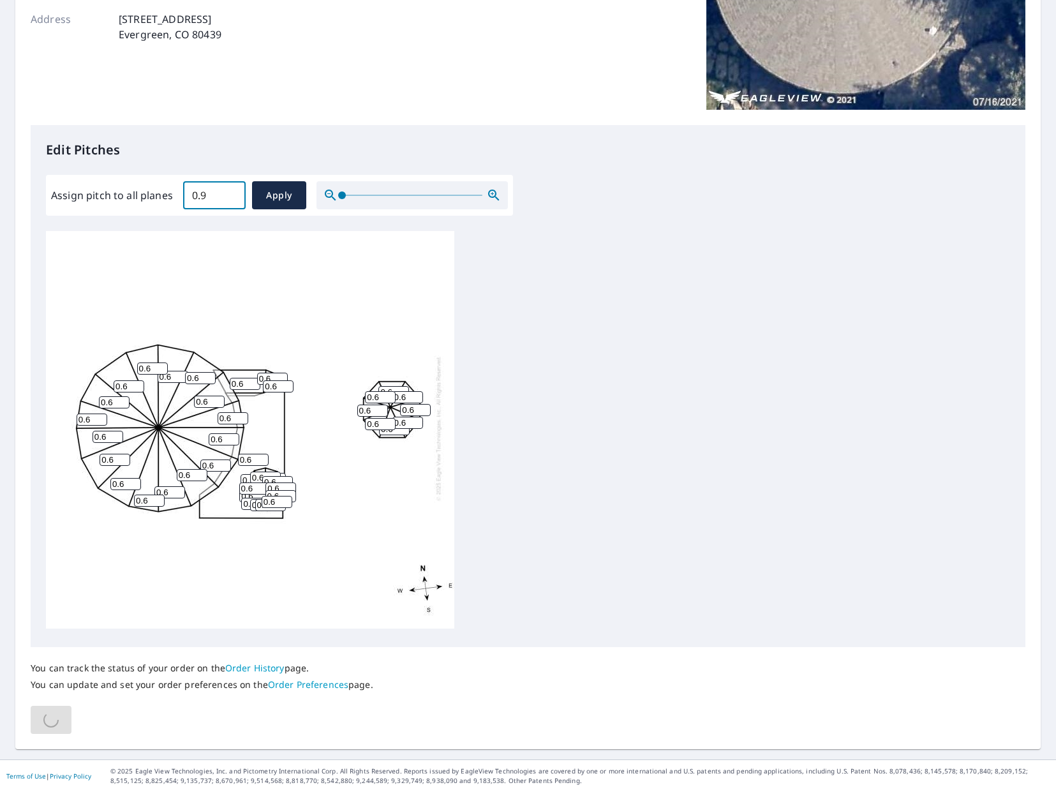
click at [231, 192] on input "0.9" at bounding box center [214, 195] width 63 height 36
click at [232, 192] on input "1" at bounding box center [214, 195] width 63 height 36
click at [232, 192] on input "1.1" at bounding box center [214, 195] width 63 height 36
click at [232, 192] on input "1.2" at bounding box center [214, 195] width 63 height 36
click at [232, 192] on input "1.3" at bounding box center [214, 195] width 63 height 36
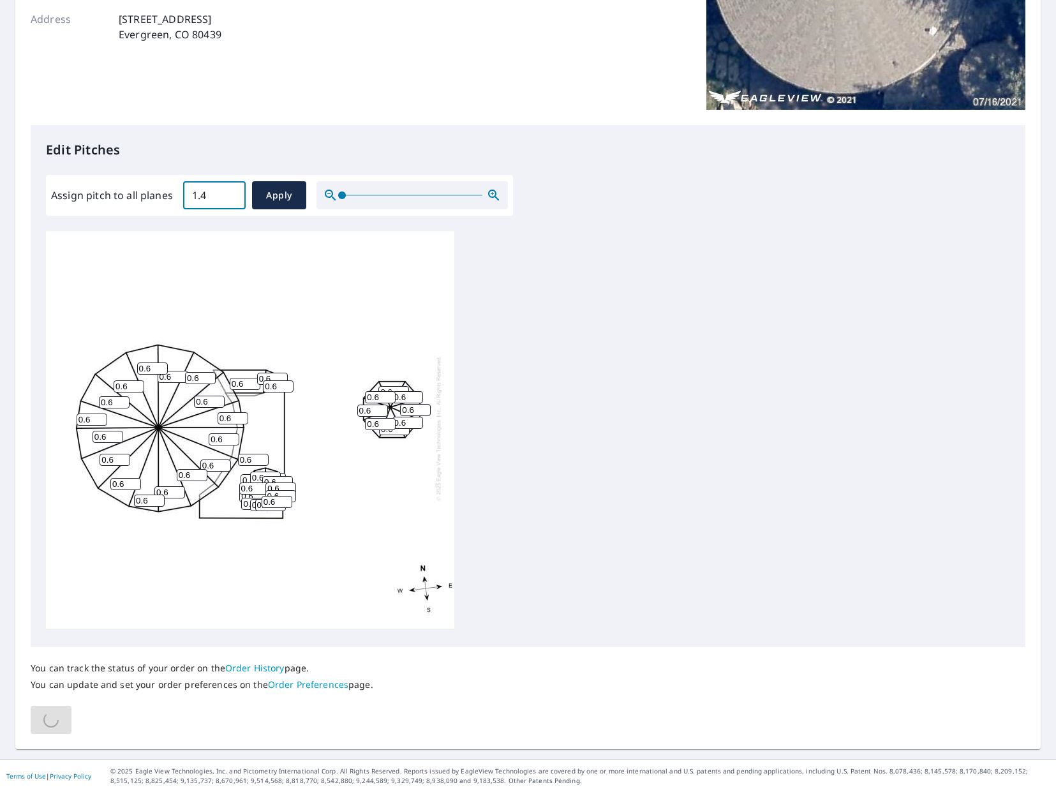
click at [232, 192] on input "1.4" at bounding box center [214, 195] width 63 height 36
click at [232, 192] on input "1.5" at bounding box center [214, 195] width 63 height 36
click at [232, 192] on input "1.6" at bounding box center [214, 195] width 63 height 36
click at [232, 191] on input "1.7" at bounding box center [214, 195] width 63 height 36
click at [232, 191] on input "1.8" at bounding box center [214, 195] width 63 height 36
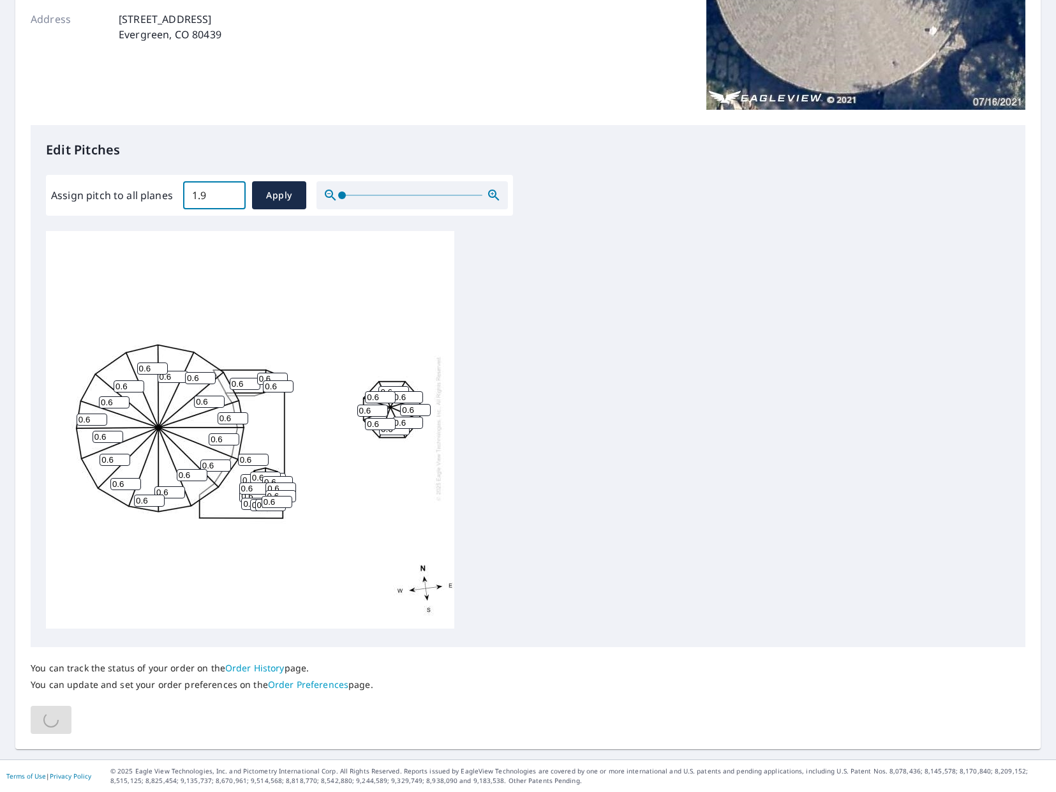
click at [232, 191] on input "1.9" at bounding box center [214, 195] width 63 height 36
click at [232, 191] on input "2" at bounding box center [214, 195] width 63 height 36
click at [232, 191] on input "2.1" at bounding box center [214, 195] width 63 height 36
click at [232, 191] on input "2.2" at bounding box center [214, 195] width 63 height 36
click at [232, 191] on input "2.3" at bounding box center [214, 195] width 63 height 36
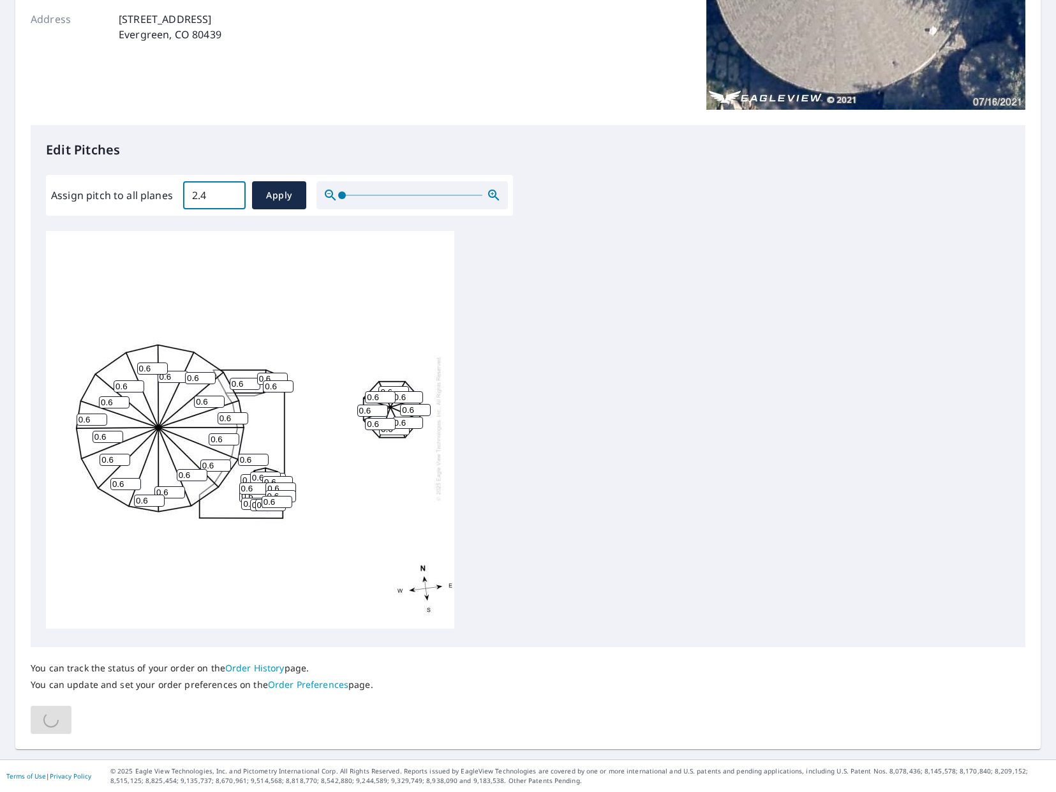
click at [232, 191] on input "2.4" at bounding box center [214, 195] width 63 height 36
click at [232, 191] on input "2.5" at bounding box center [214, 195] width 63 height 36
click at [232, 191] on input "2.6" at bounding box center [214, 195] width 63 height 36
click at [232, 191] on input "2.7" at bounding box center [214, 195] width 63 height 36
click at [232, 191] on input "2.8" at bounding box center [214, 195] width 63 height 36
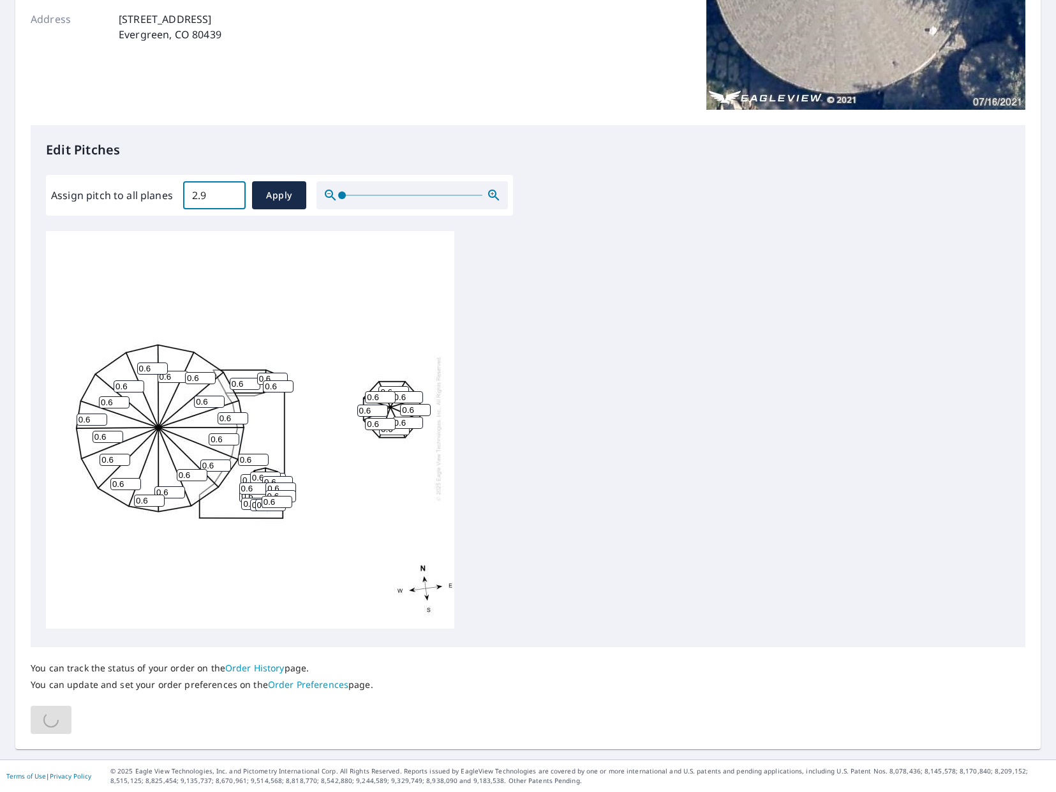
click at [232, 191] on input "2.9" at bounding box center [214, 195] width 63 height 36
click at [232, 191] on input "3" at bounding box center [214, 195] width 63 height 36
click at [232, 191] on input "3.1" at bounding box center [214, 195] width 63 height 36
click at [232, 191] on input "3.2" at bounding box center [214, 195] width 63 height 36
click at [232, 191] on input "3.3" at bounding box center [214, 195] width 63 height 36
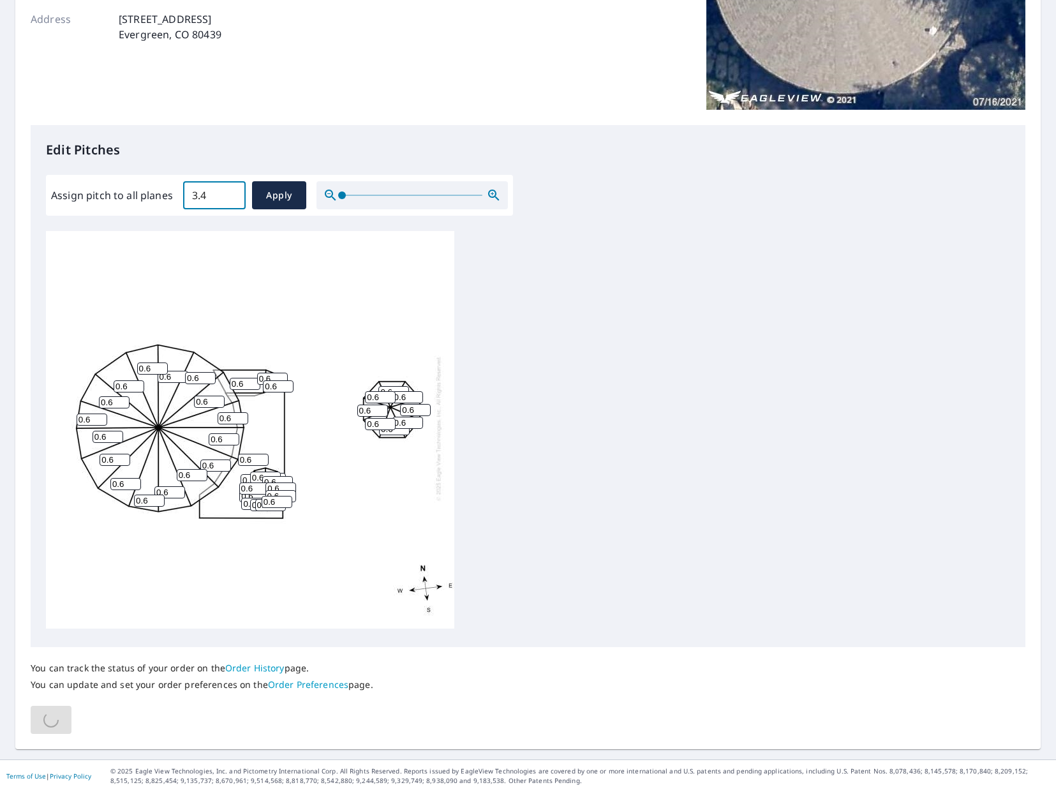
click at [232, 191] on input "3.4" at bounding box center [214, 195] width 63 height 36
click at [232, 191] on input "3.5" at bounding box center [214, 195] width 63 height 36
click at [232, 191] on input "3.6" at bounding box center [214, 195] width 63 height 36
click at [232, 191] on input "3.7" at bounding box center [214, 195] width 63 height 36
click at [232, 191] on input "3.8" at bounding box center [214, 195] width 63 height 36
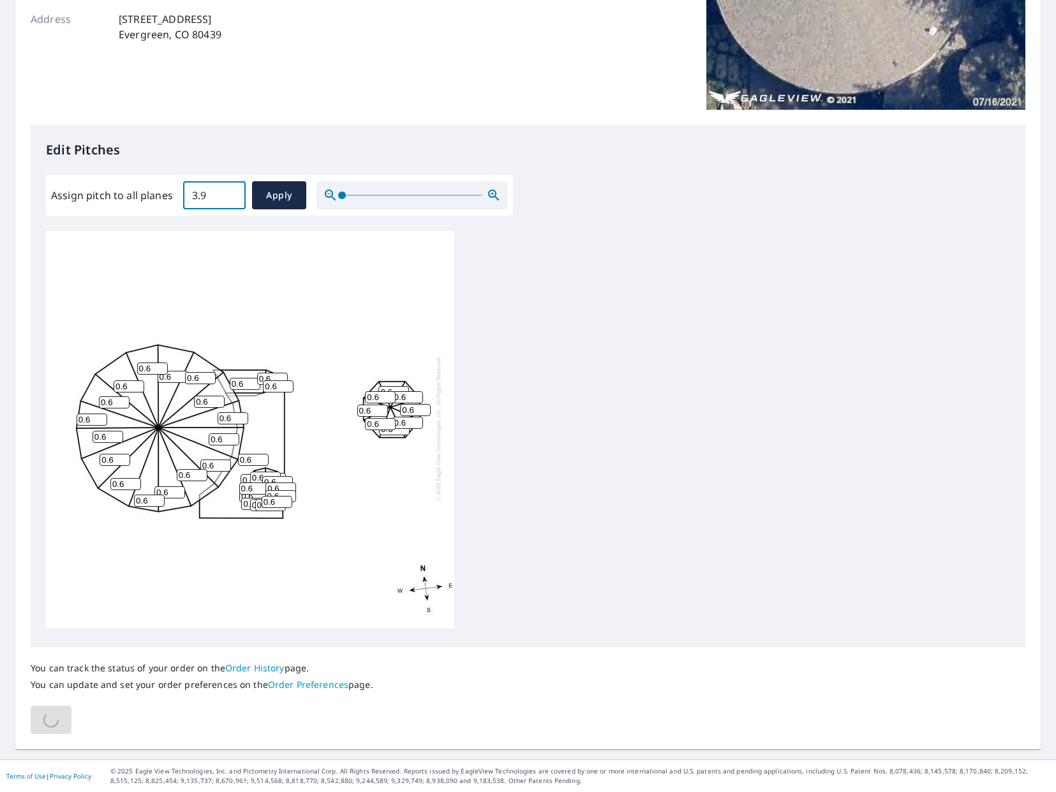
click at [232, 191] on input "3.9" at bounding box center [214, 195] width 63 height 36
click at [232, 191] on input "4" at bounding box center [214, 195] width 63 height 36
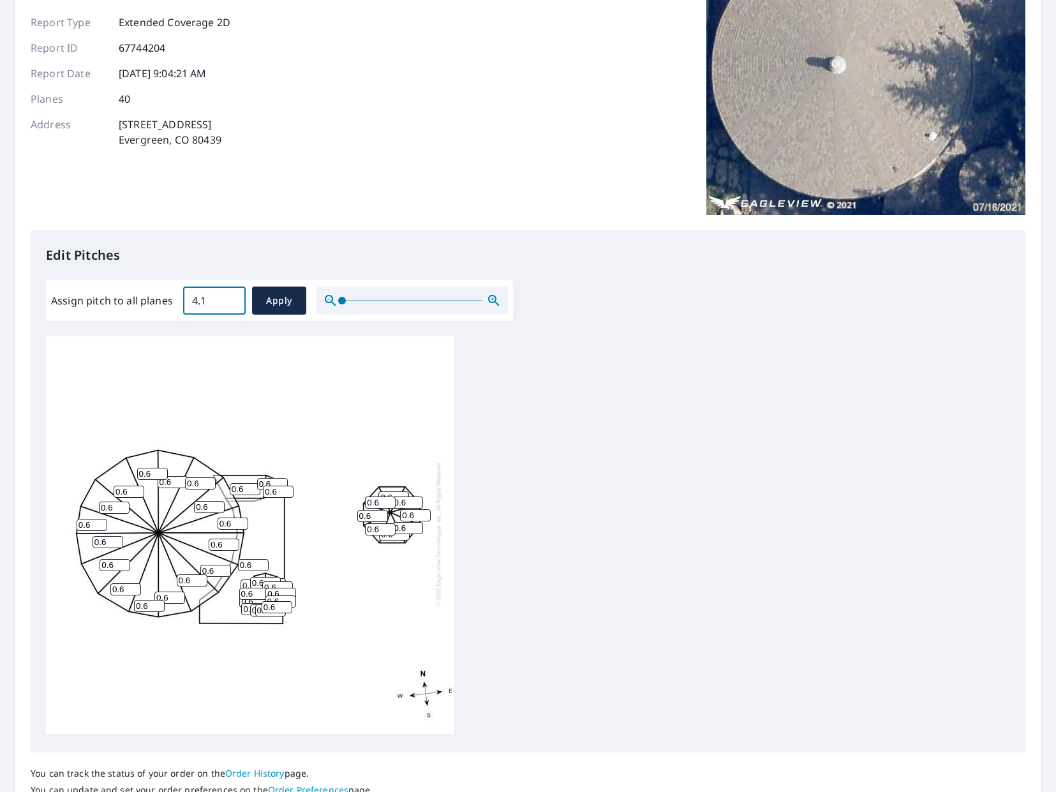
click at [232, 283] on input "4.1" at bounding box center [214, 301] width 63 height 36
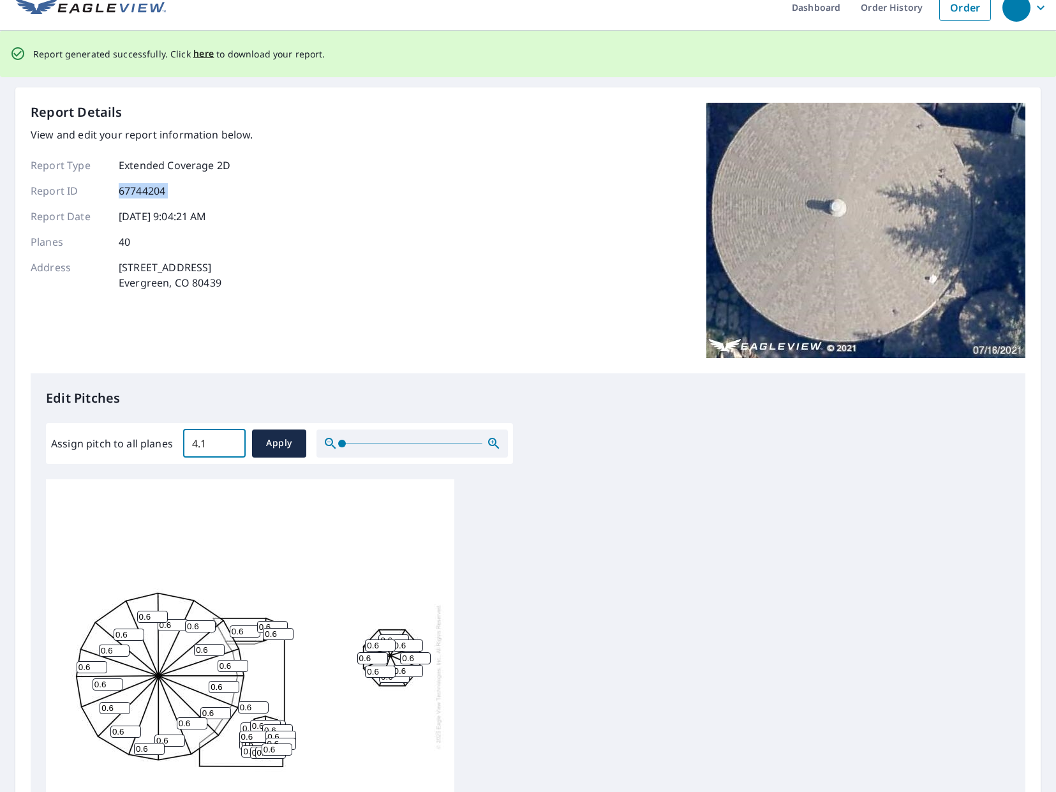
click at [232, 191] on div "Report Type Extended Coverage 2D Report ID 67744204 Report Date [DATE] 9:04:21 …" at bounding box center [142, 224] width 223 height 133
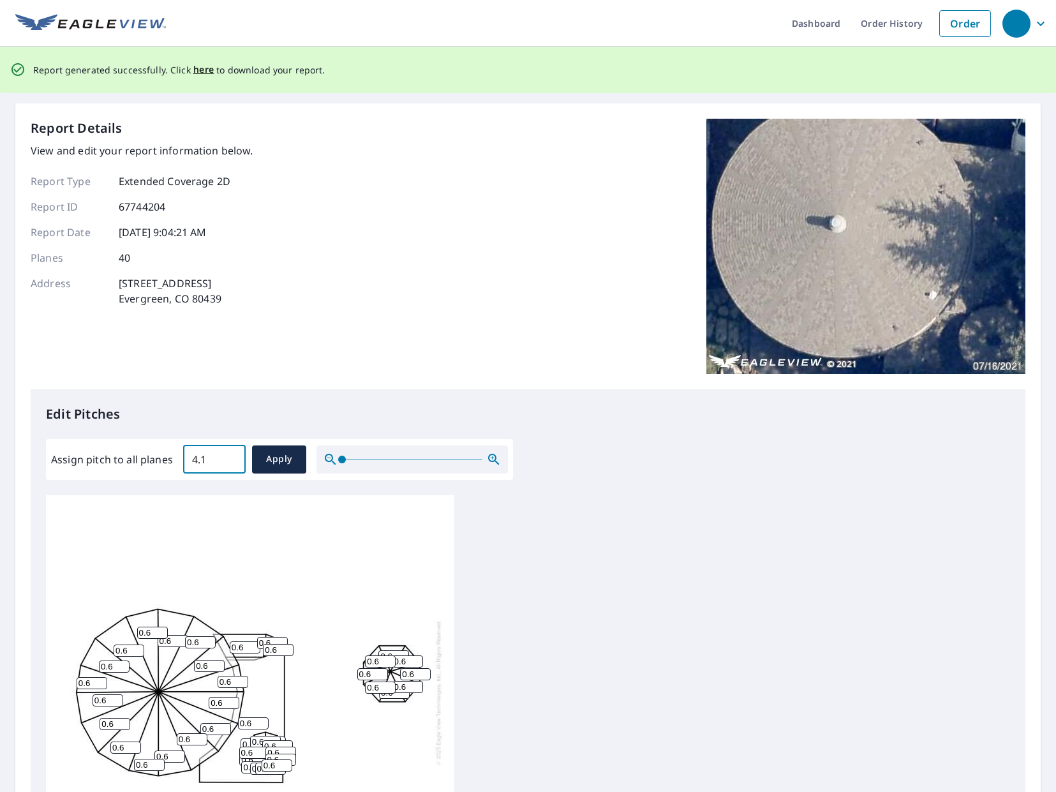
click at [221, 442] on input "4.1" at bounding box center [214, 460] width 63 height 36
click at [232, 457] on input "4.2" at bounding box center [214, 460] width 63 height 36
click at [232, 457] on input "4.3" at bounding box center [214, 460] width 63 height 36
click at [232, 457] on input "4.4" at bounding box center [214, 460] width 63 height 36
click at [232, 457] on input "4.5" at bounding box center [214, 460] width 63 height 36
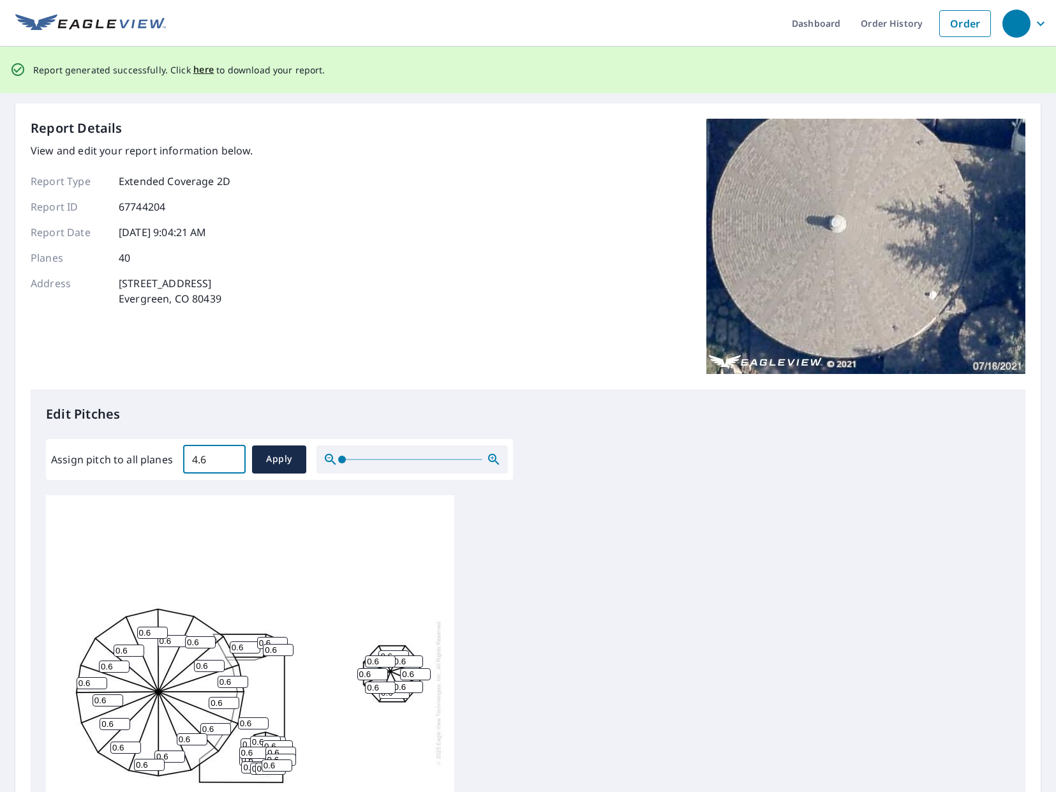
click at [232, 457] on input "4.6" at bounding box center [214, 460] width 63 height 36
click at [232, 457] on input "4.7" at bounding box center [214, 460] width 63 height 36
click at [232, 457] on input "4.8" at bounding box center [214, 460] width 63 height 36
click at [232, 457] on input "4.9" at bounding box center [214, 460] width 63 height 36
click at [232, 457] on input "5" at bounding box center [214, 460] width 63 height 36
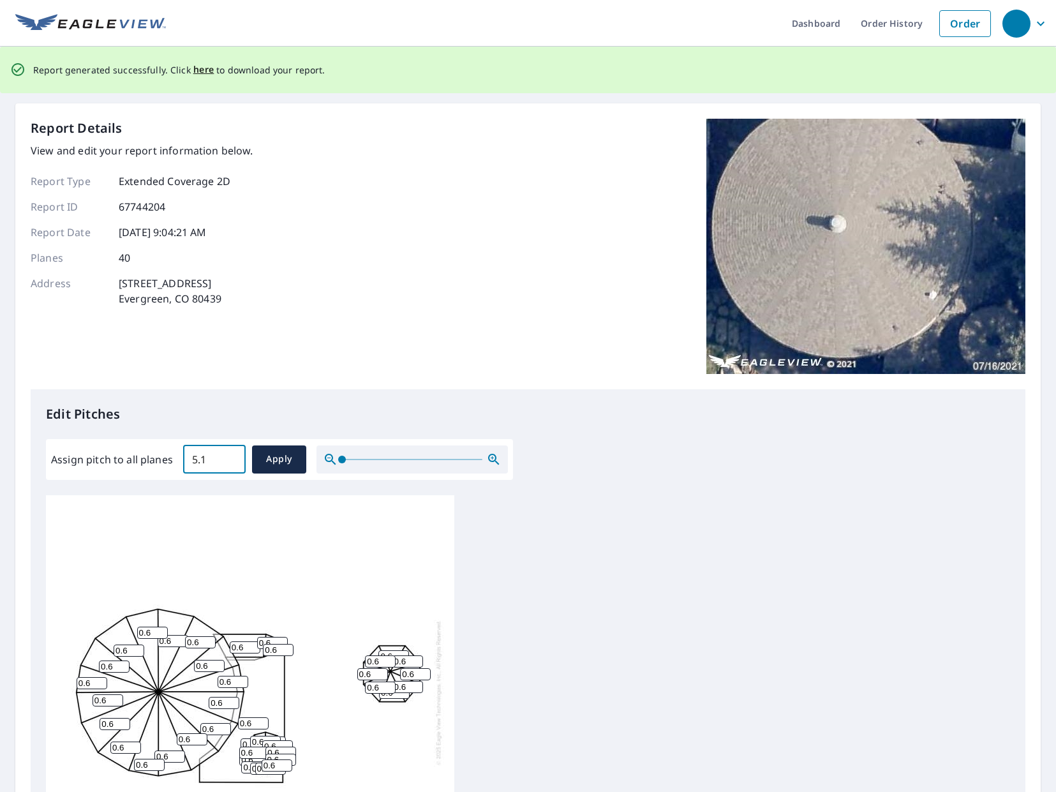
click at [232, 457] on input "5.1" at bounding box center [214, 460] width 63 height 36
click at [232, 457] on input "5.2" at bounding box center [214, 460] width 63 height 36
click at [232, 457] on input "5.3" at bounding box center [214, 460] width 63 height 36
click at [232, 457] on input "5.4" at bounding box center [214, 460] width 63 height 36
click at [232, 457] on input "5.5" at bounding box center [214, 460] width 63 height 36
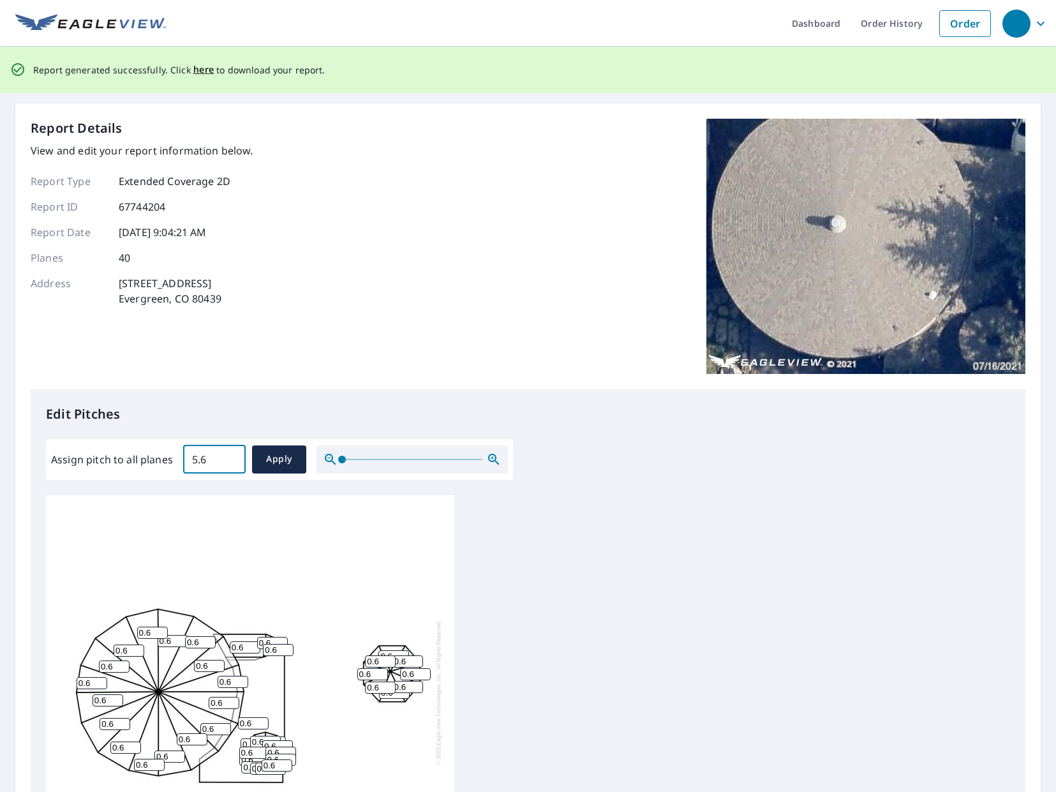
click at [232, 457] on input "5.6" at bounding box center [214, 460] width 63 height 36
click at [232, 457] on input "5.7" at bounding box center [214, 460] width 63 height 36
click at [232, 457] on input "5.8" at bounding box center [214, 460] width 63 height 36
click at [232, 457] on input "5.9" at bounding box center [214, 460] width 63 height 36
type input "6"
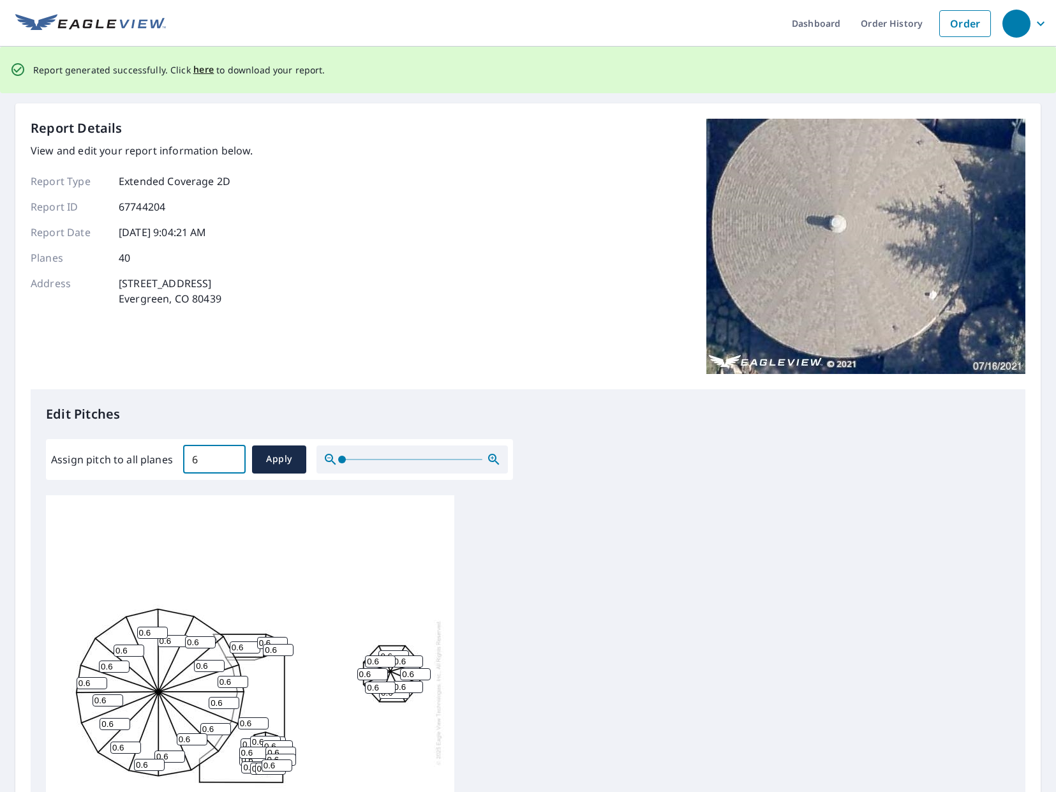
click at [232, 457] on input "6" at bounding box center [214, 460] width 63 height 36
click at [277, 461] on span "Apply" at bounding box center [279, 459] width 34 height 16
type input "6"
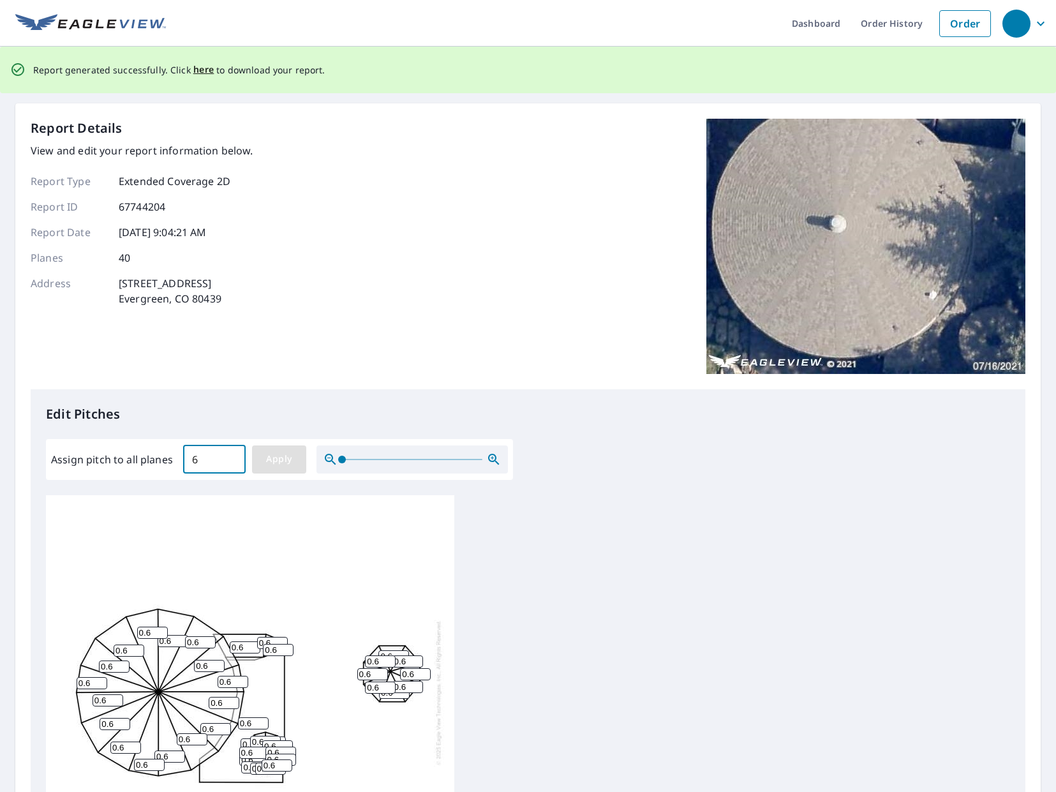
type input "6"
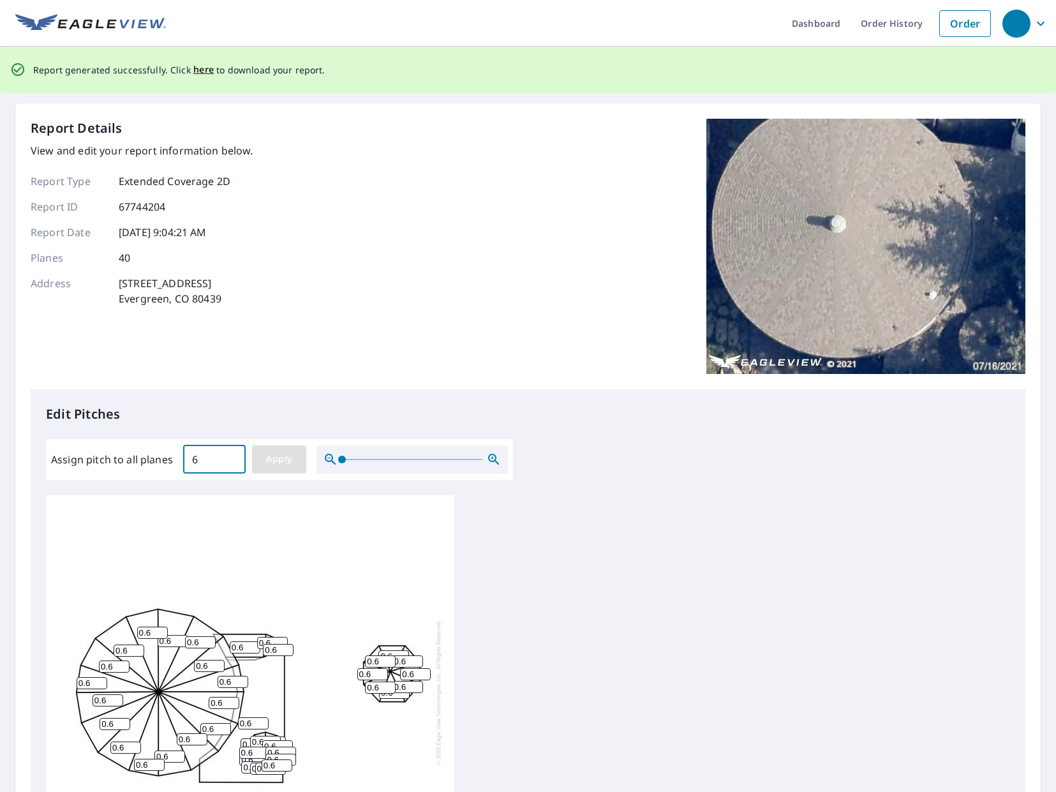
type input "6"
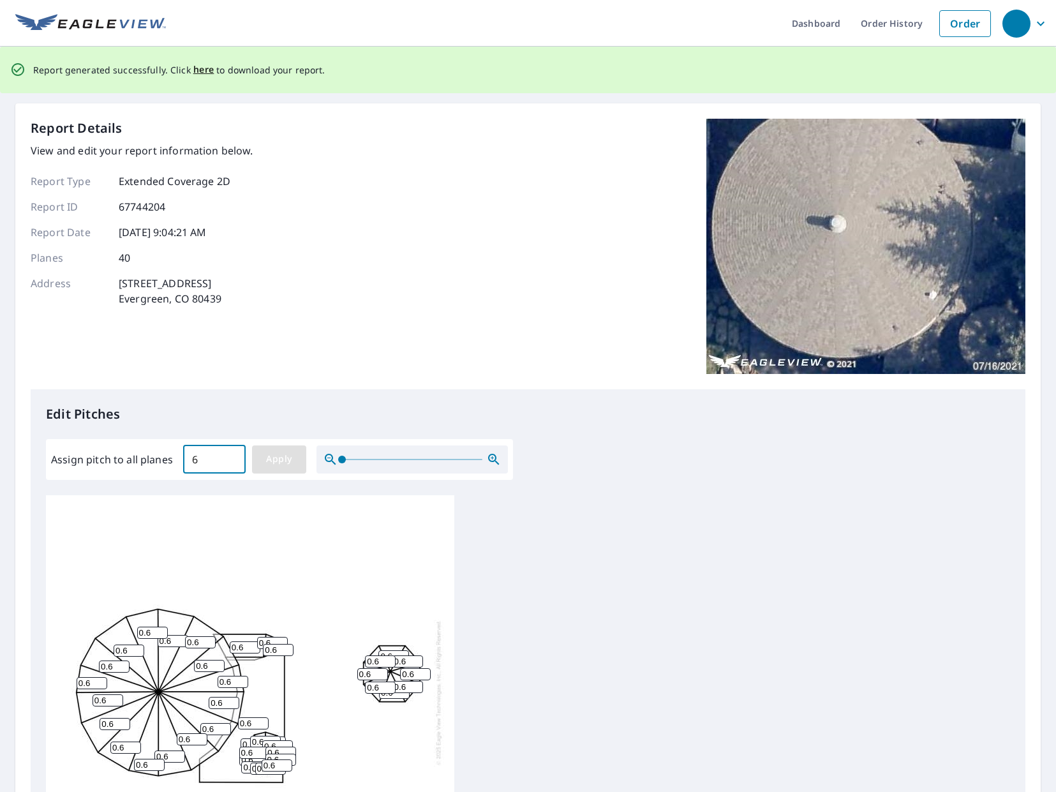
type input "6"
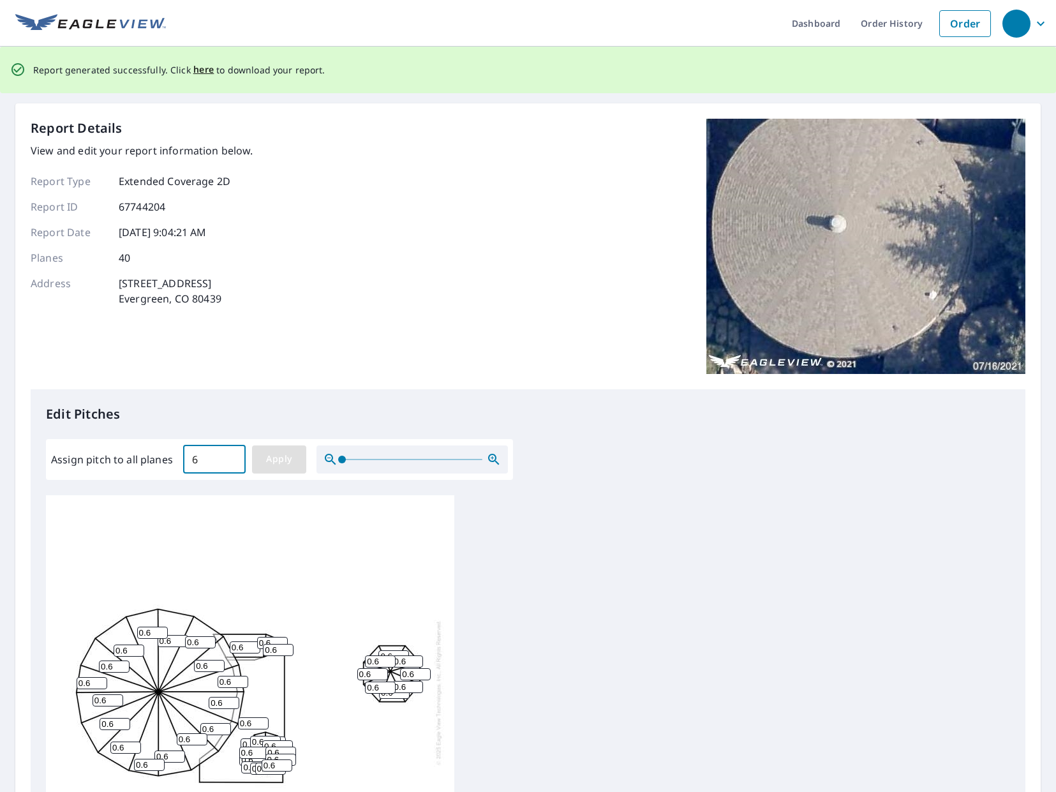
type input "6"
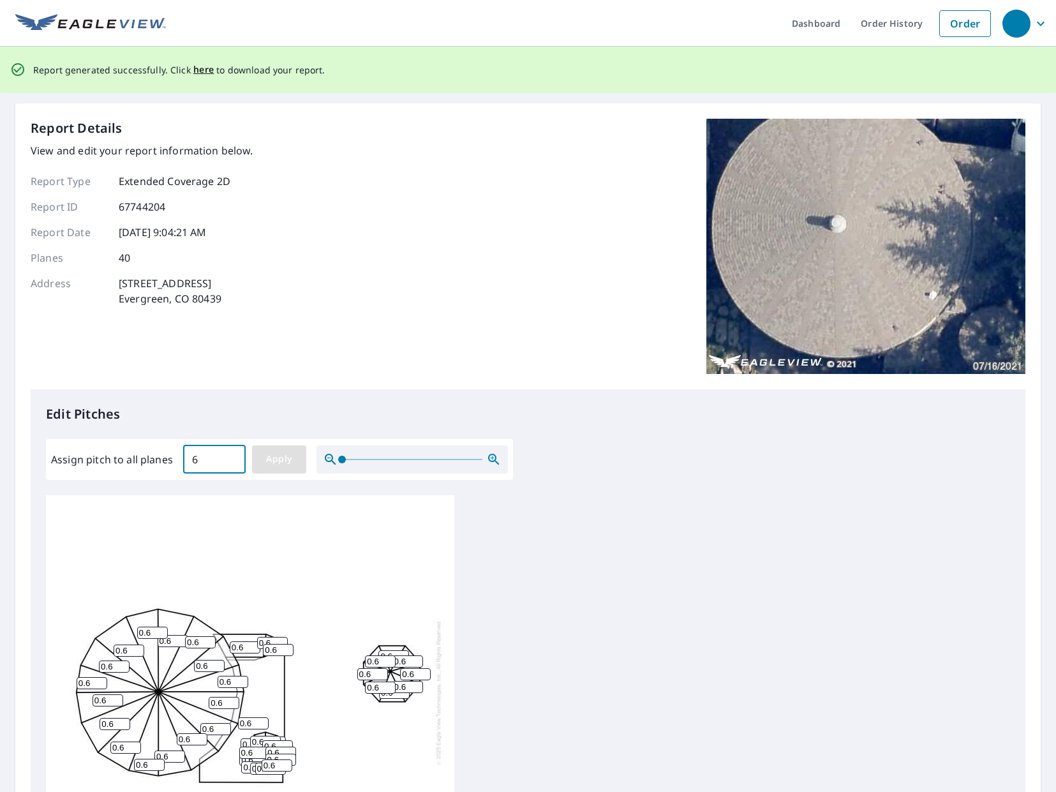
type input "6"
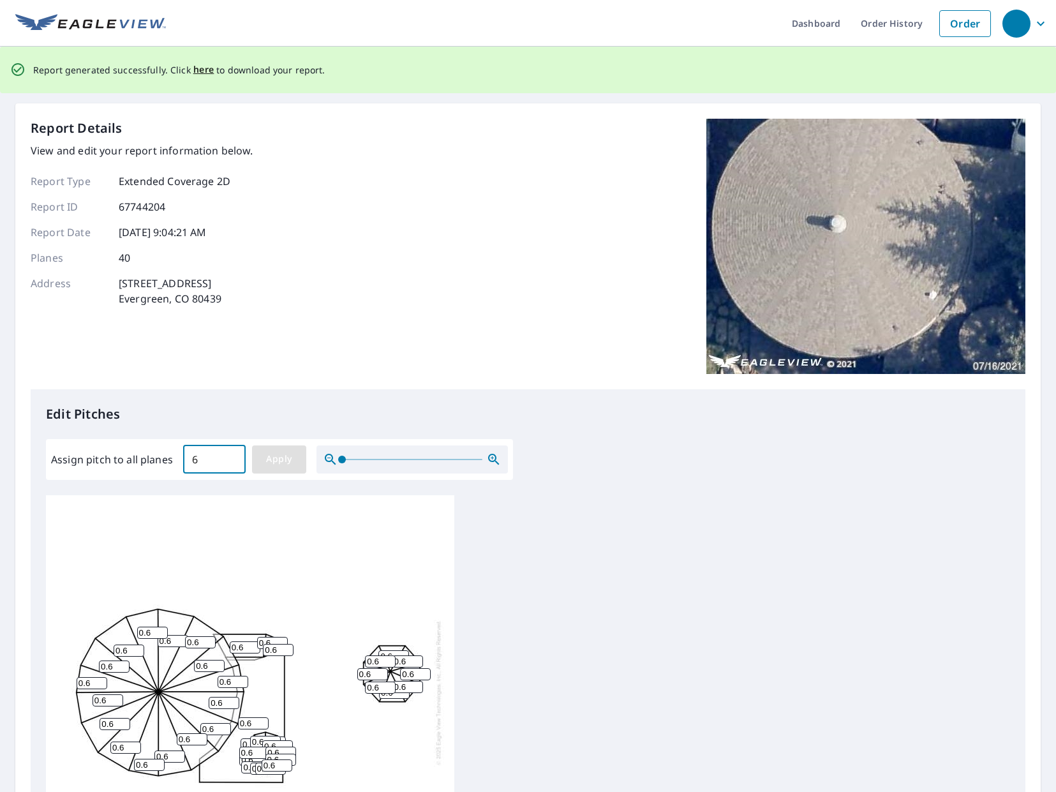
type input "6"
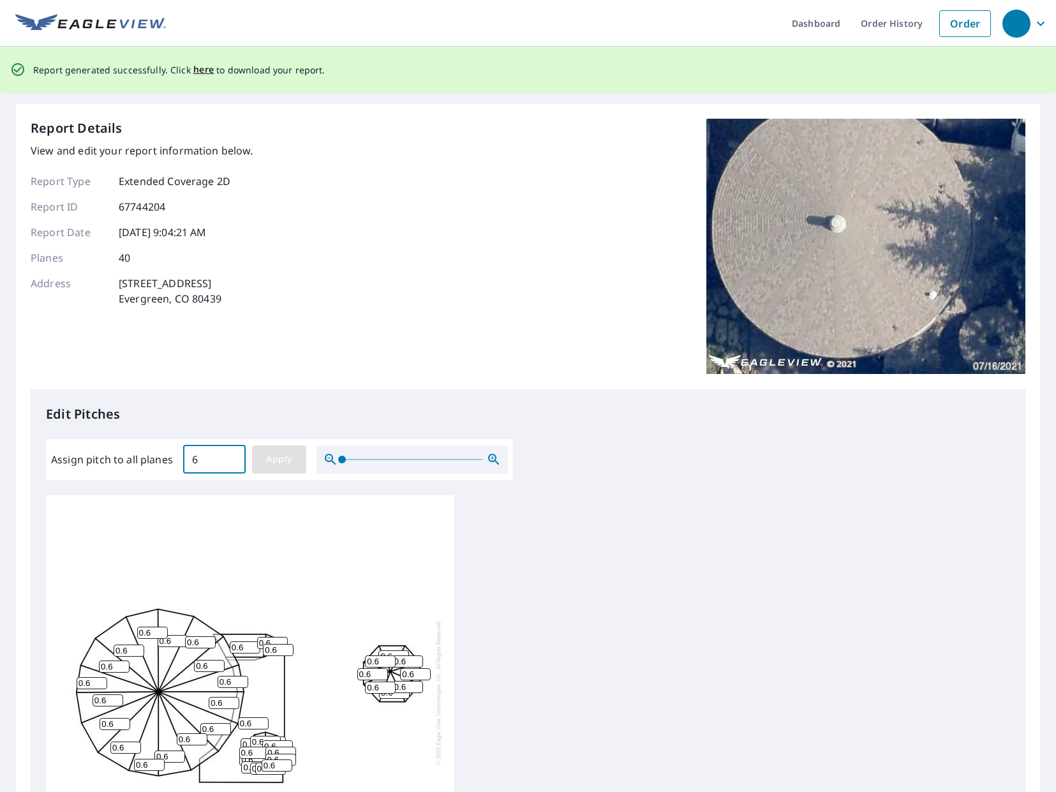
type input "6"
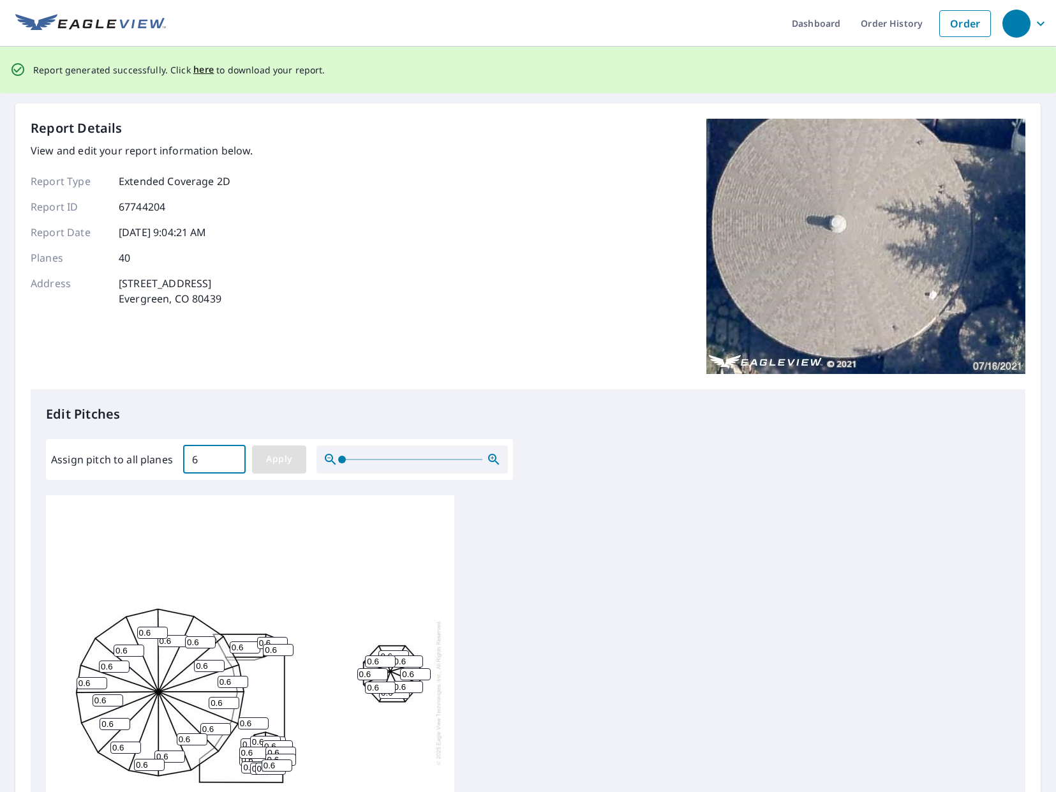
type input "6"
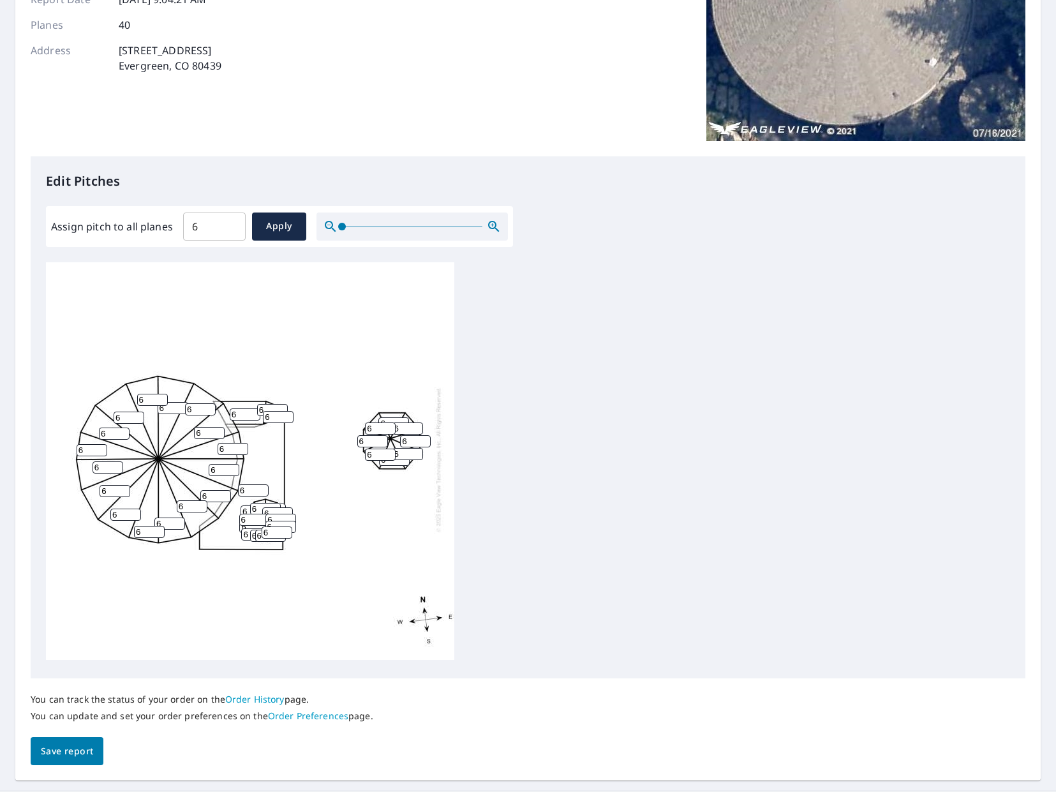
scroll to position [264, 0]
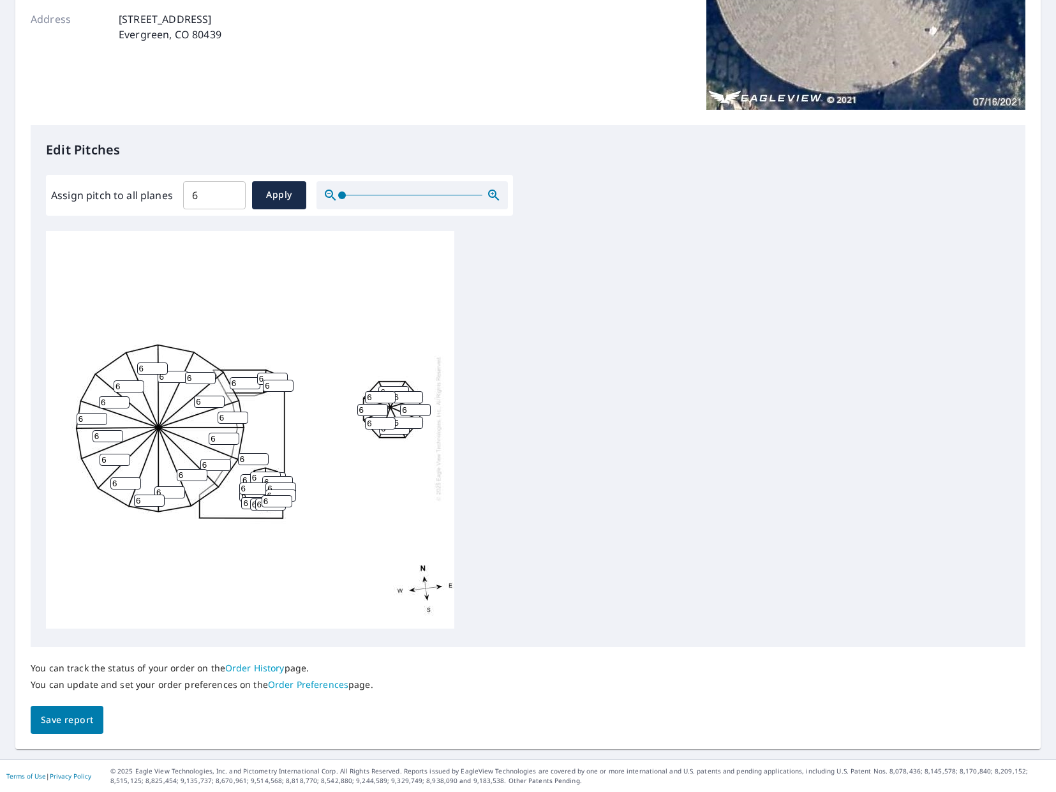
click at [67, 737] on div "Report Details View and edit your report information below. Report Type Extende…" at bounding box center [528, 294] width 1026 height 911
click at [66, 725] on span "Save report" at bounding box center [67, 720] width 52 height 16
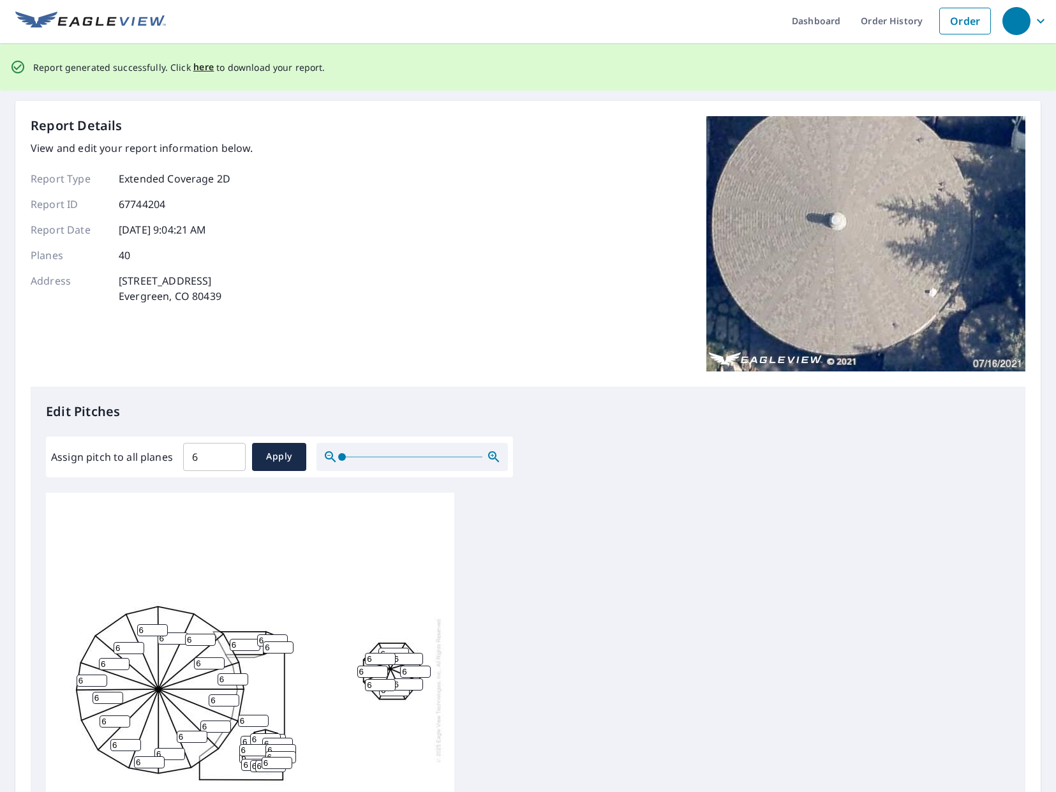
scroll to position [0, 0]
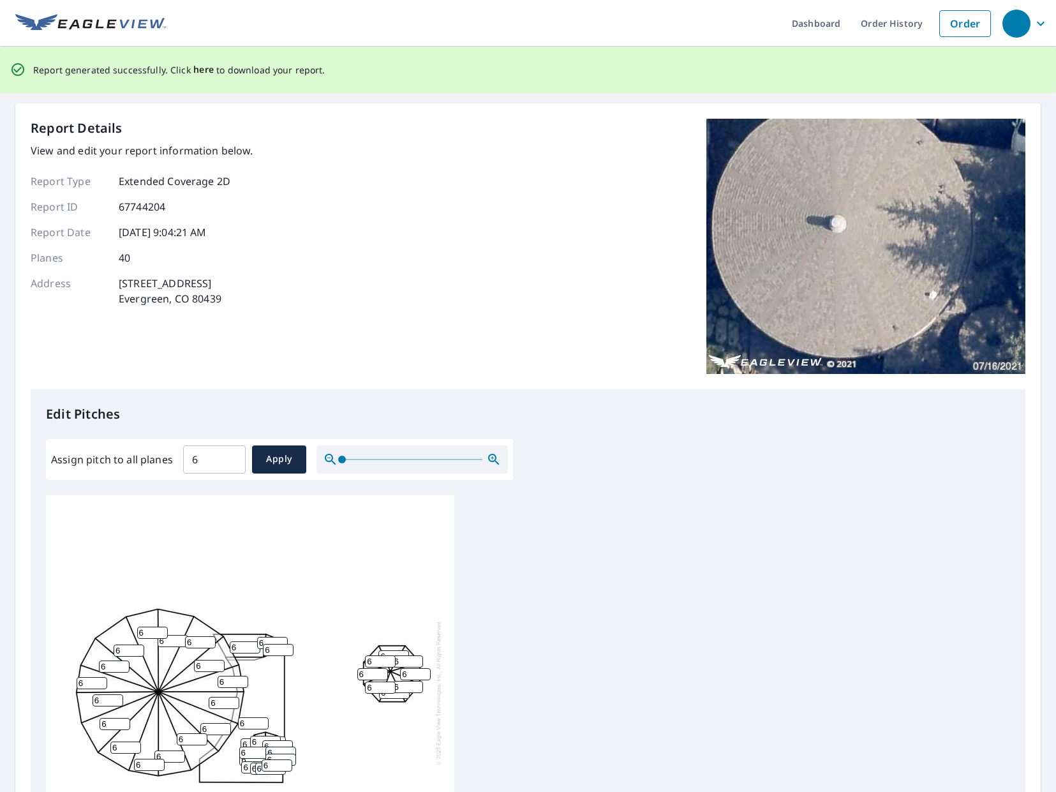
click at [195, 69] on span "here" at bounding box center [203, 70] width 21 height 16
